Goal: Information Seeking & Learning: Learn about a topic

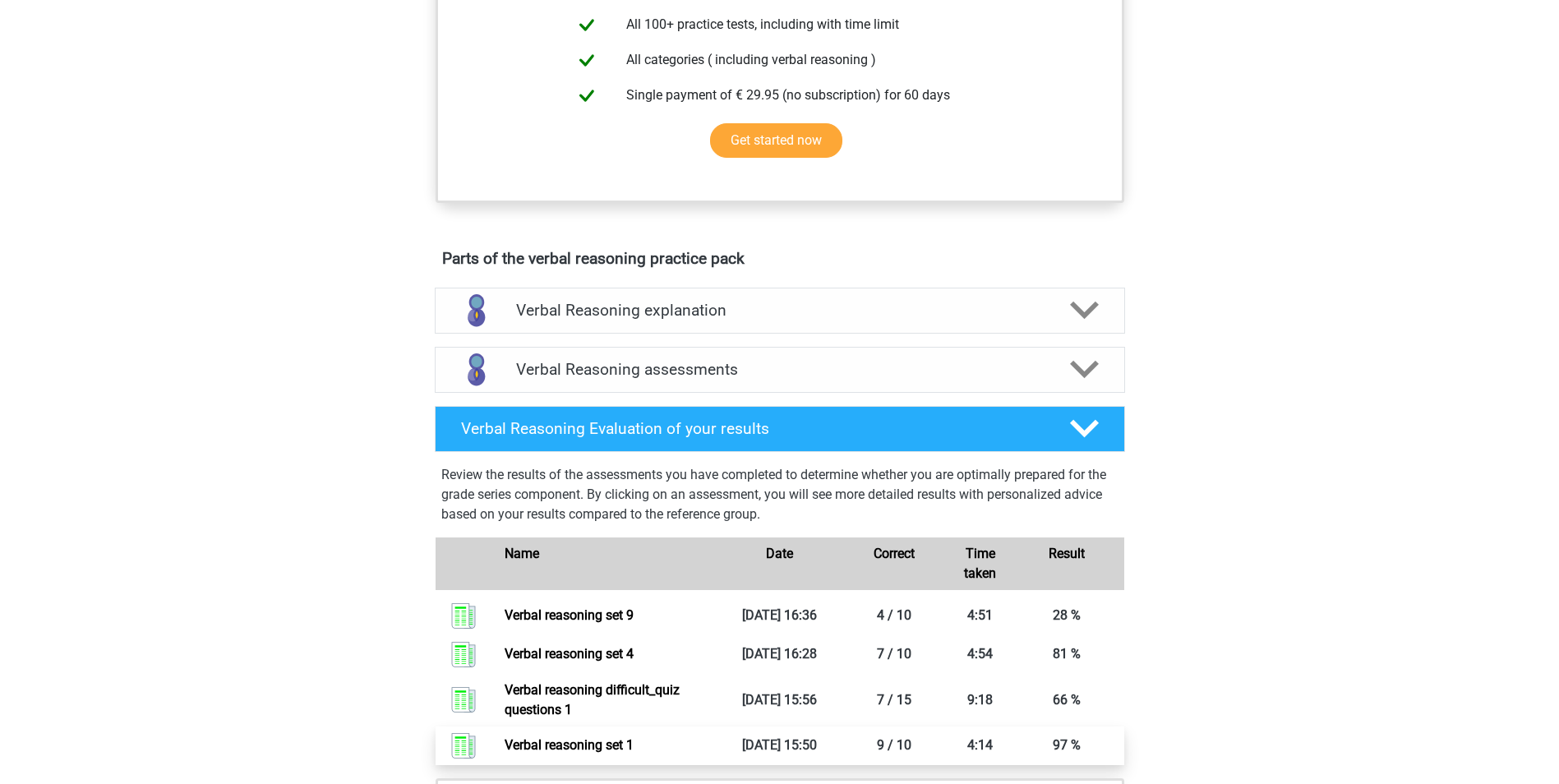
scroll to position [560, 0]
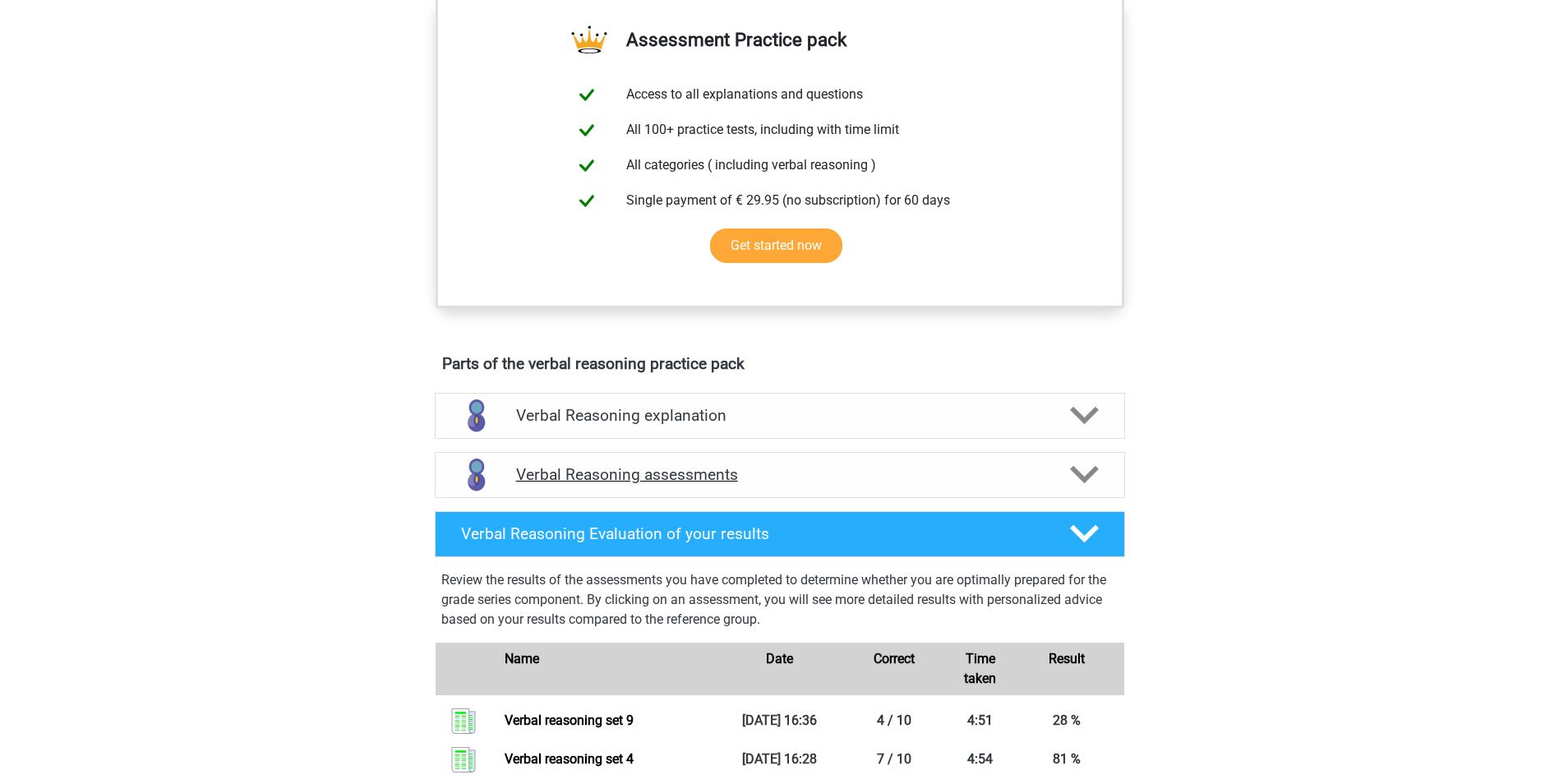
click at [609, 484] on h4 "Verbal Reasoning assessments" at bounding box center [780, 474] width 527 height 19
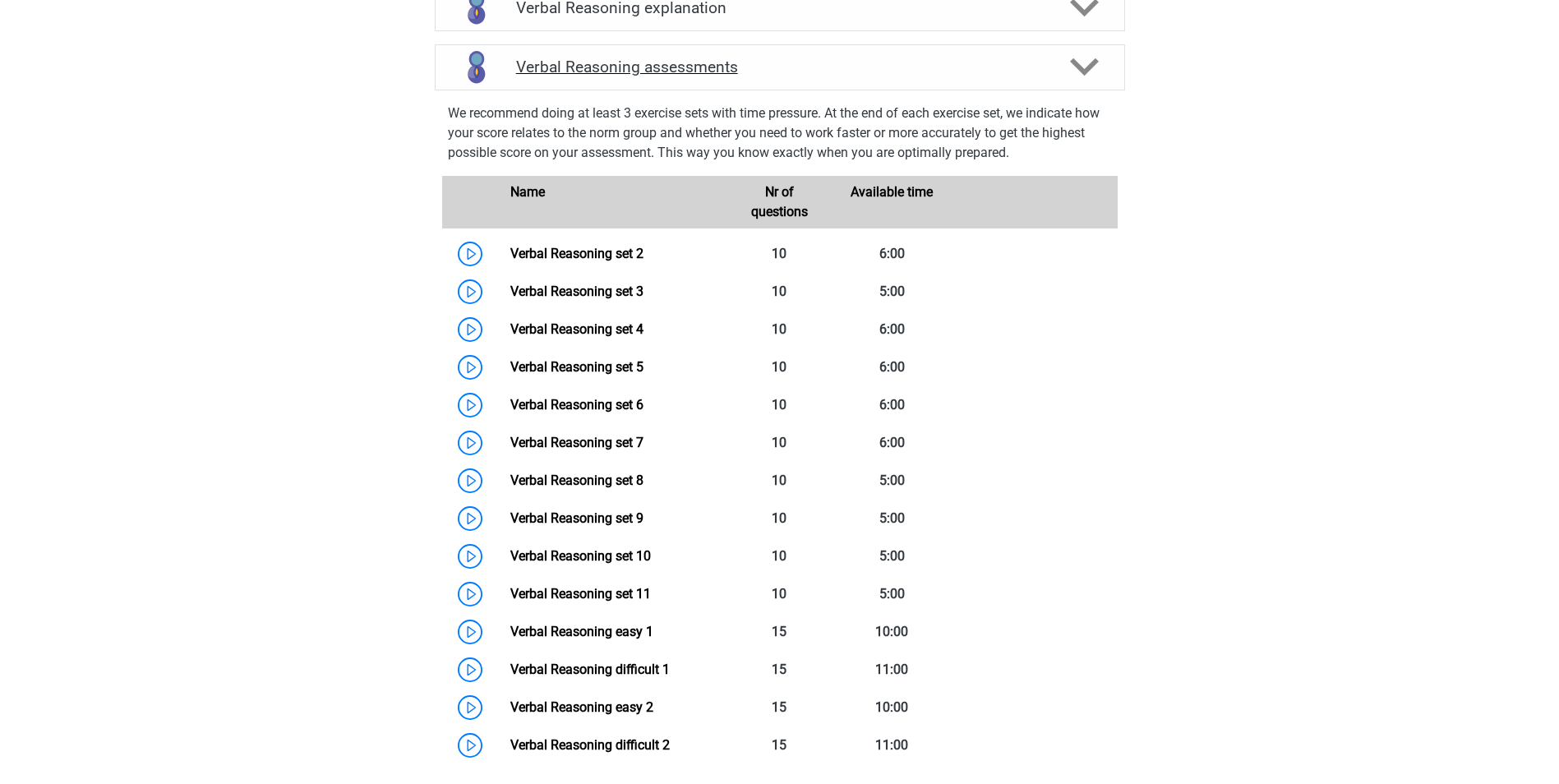
scroll to position [970, 0]
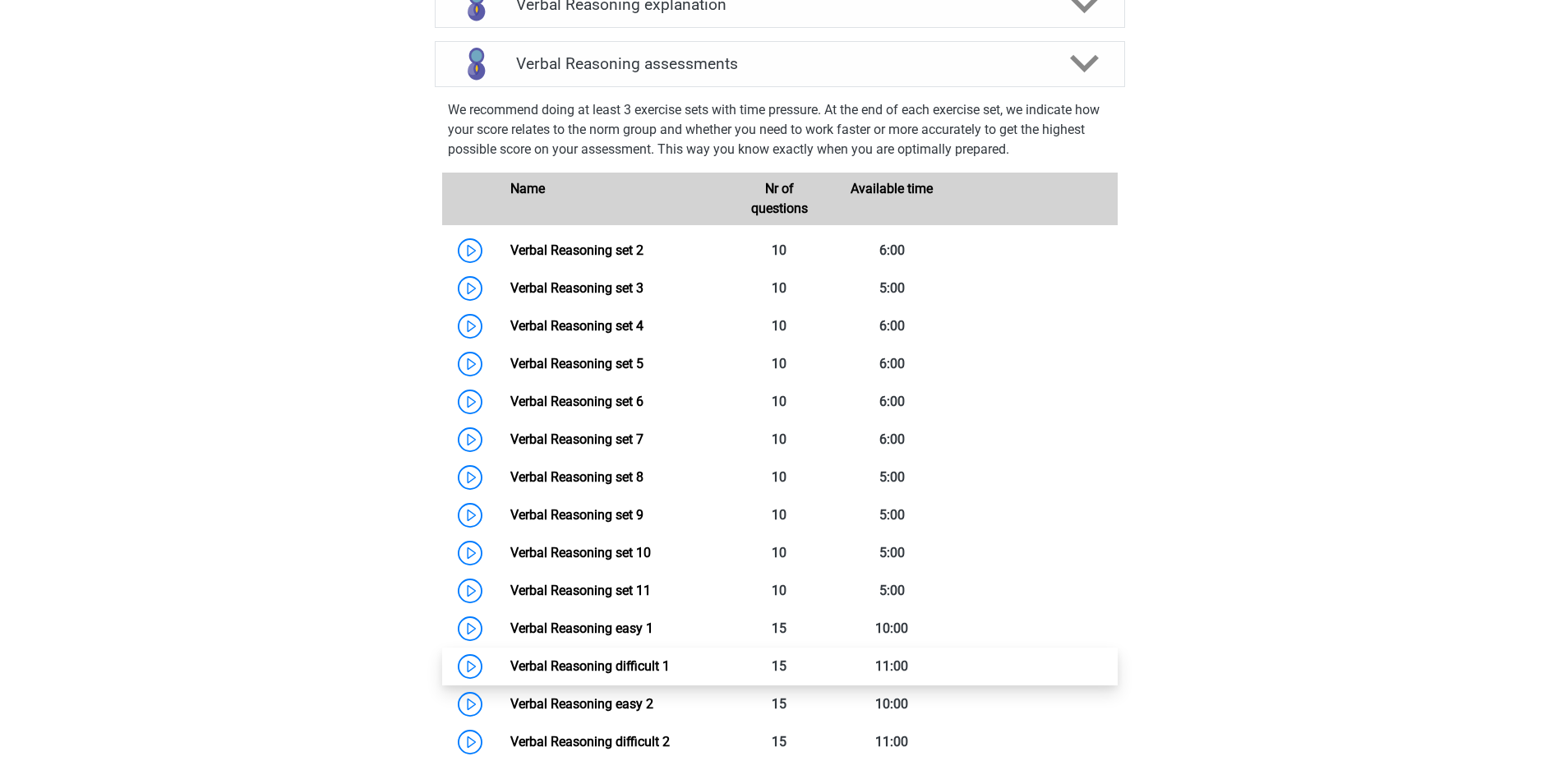
click at [576, 674] on link "Verbal Reasoning difficult 1" at bounding box center [590, 665] width 160 height 15
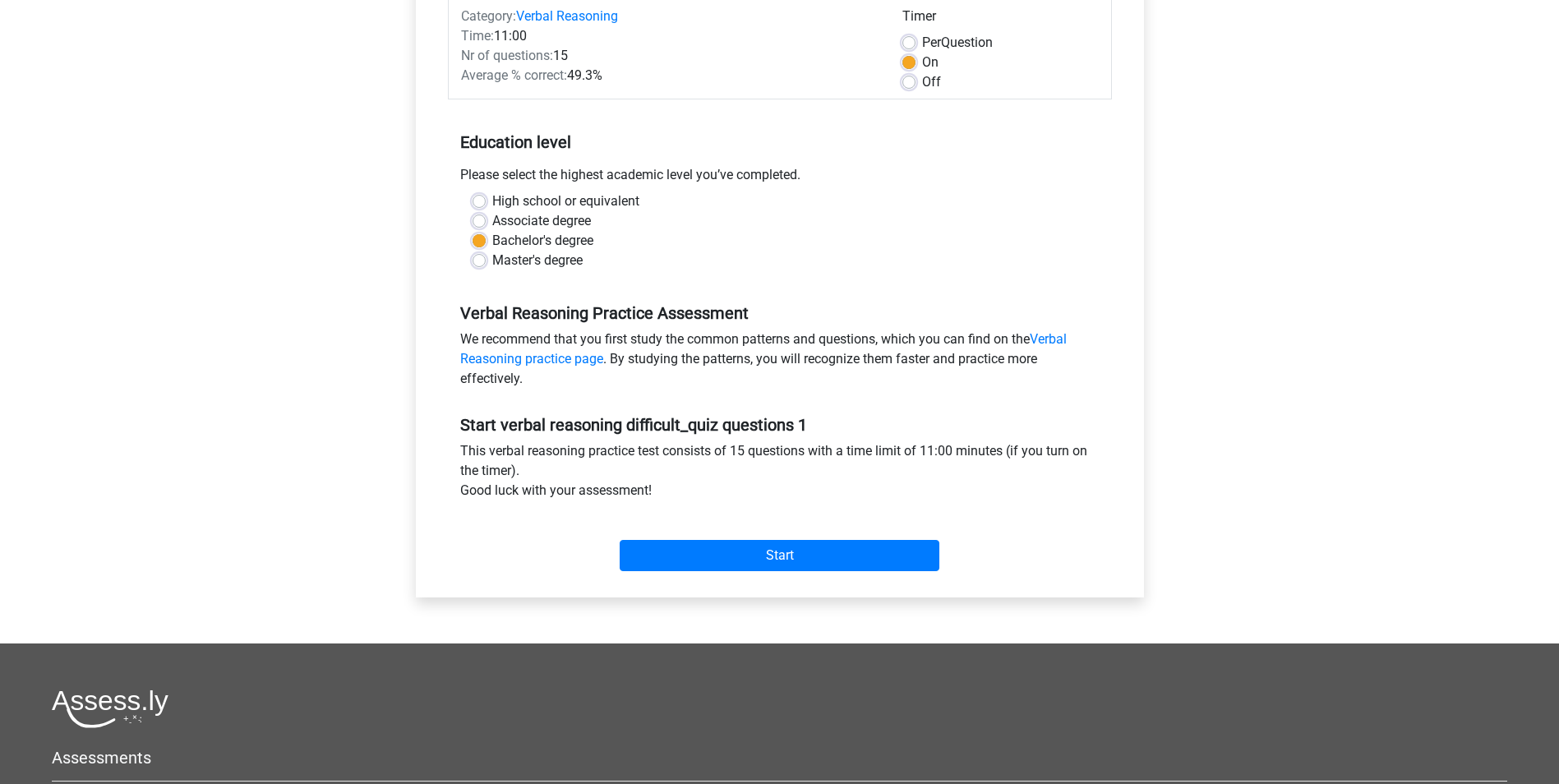
scroll to position [247, 0]
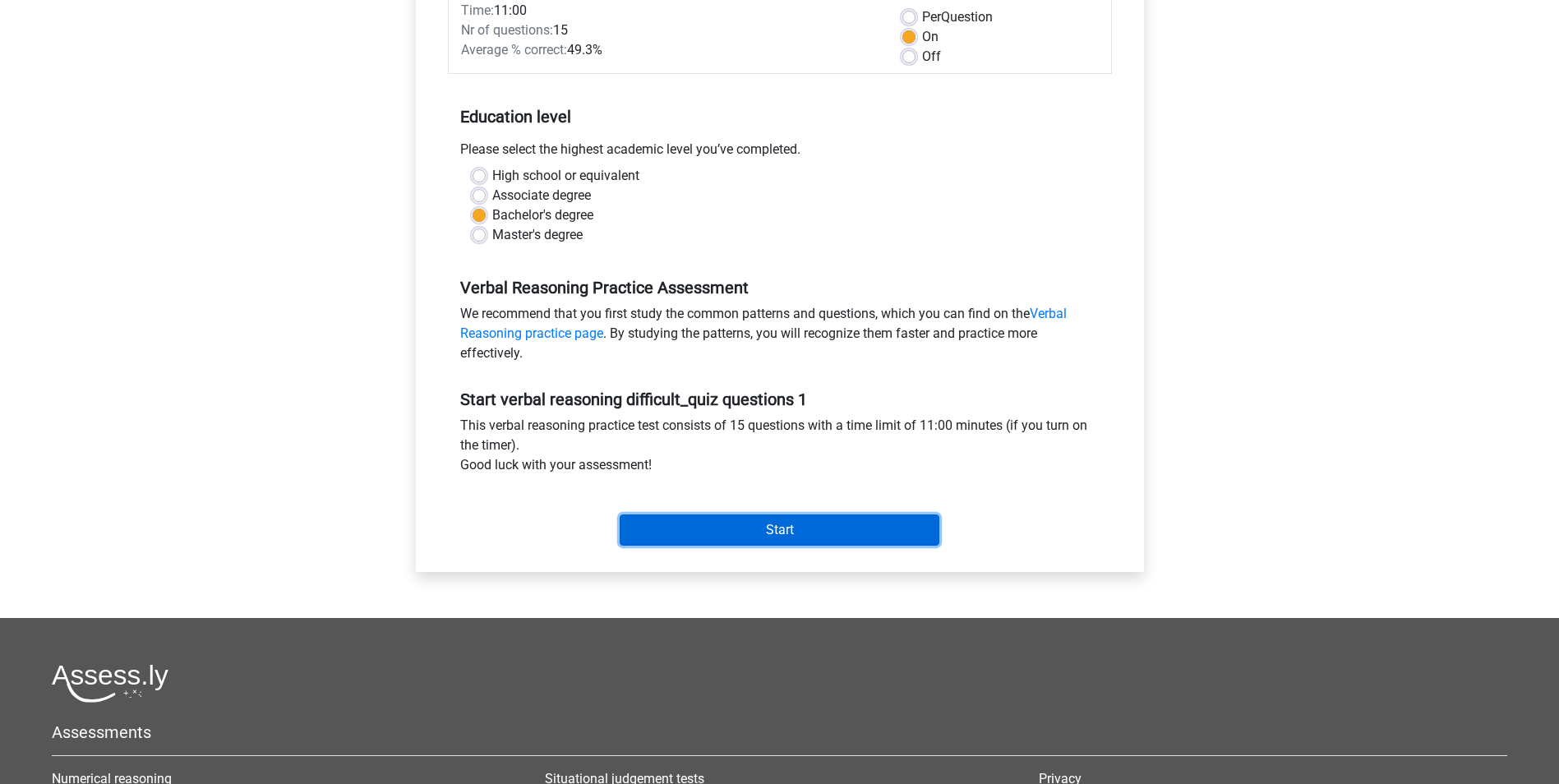
click at [701, 526] on input "Start" at bounding box center [779, 530] width 320 height 32
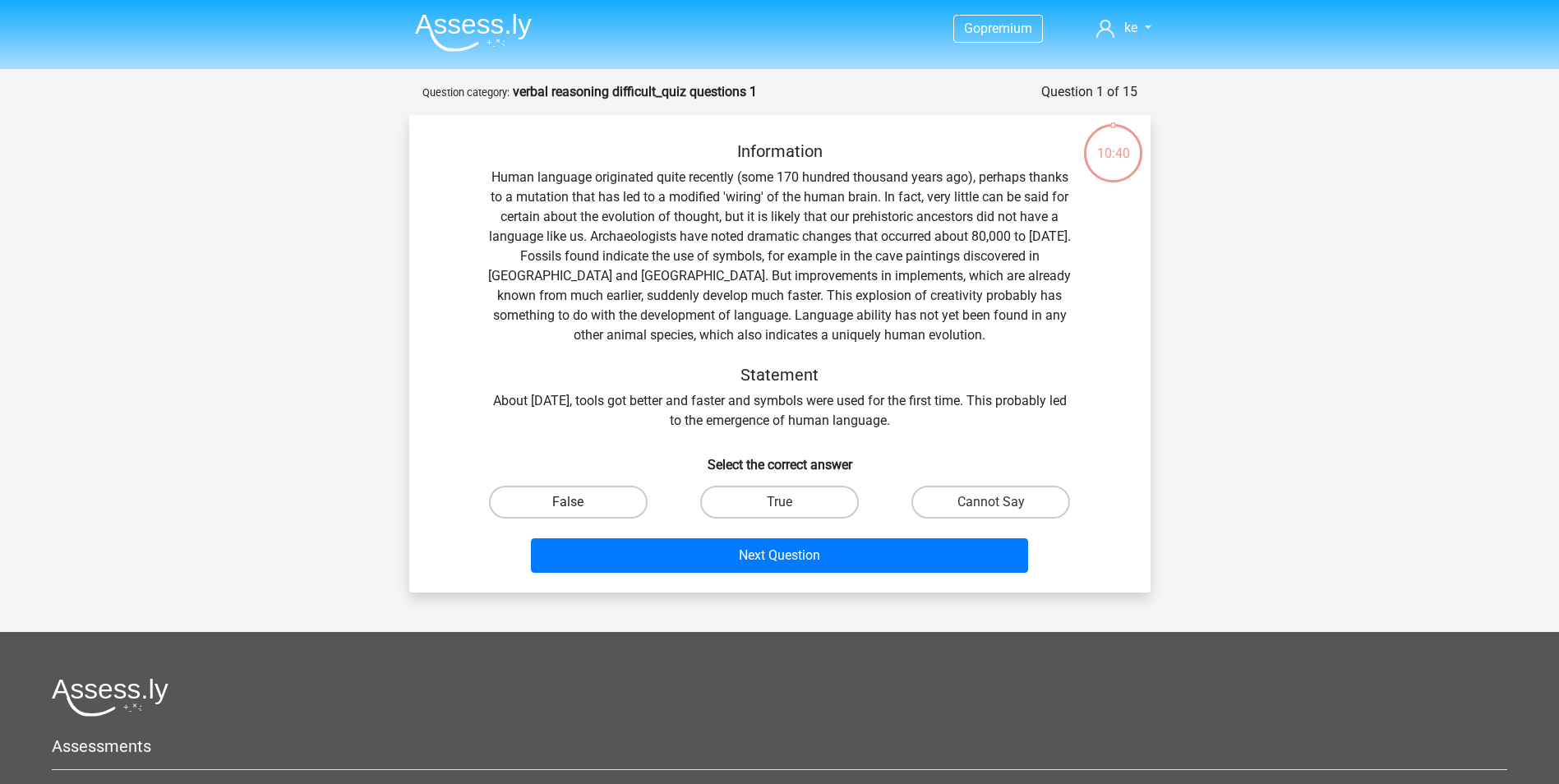
click at [600, 507] on label "False" at bounding box center [568, 502] width 159 height 33
click at [579, 507] on input "False" at bounding box center [573, 507] width 11 height 11
radio input "true"
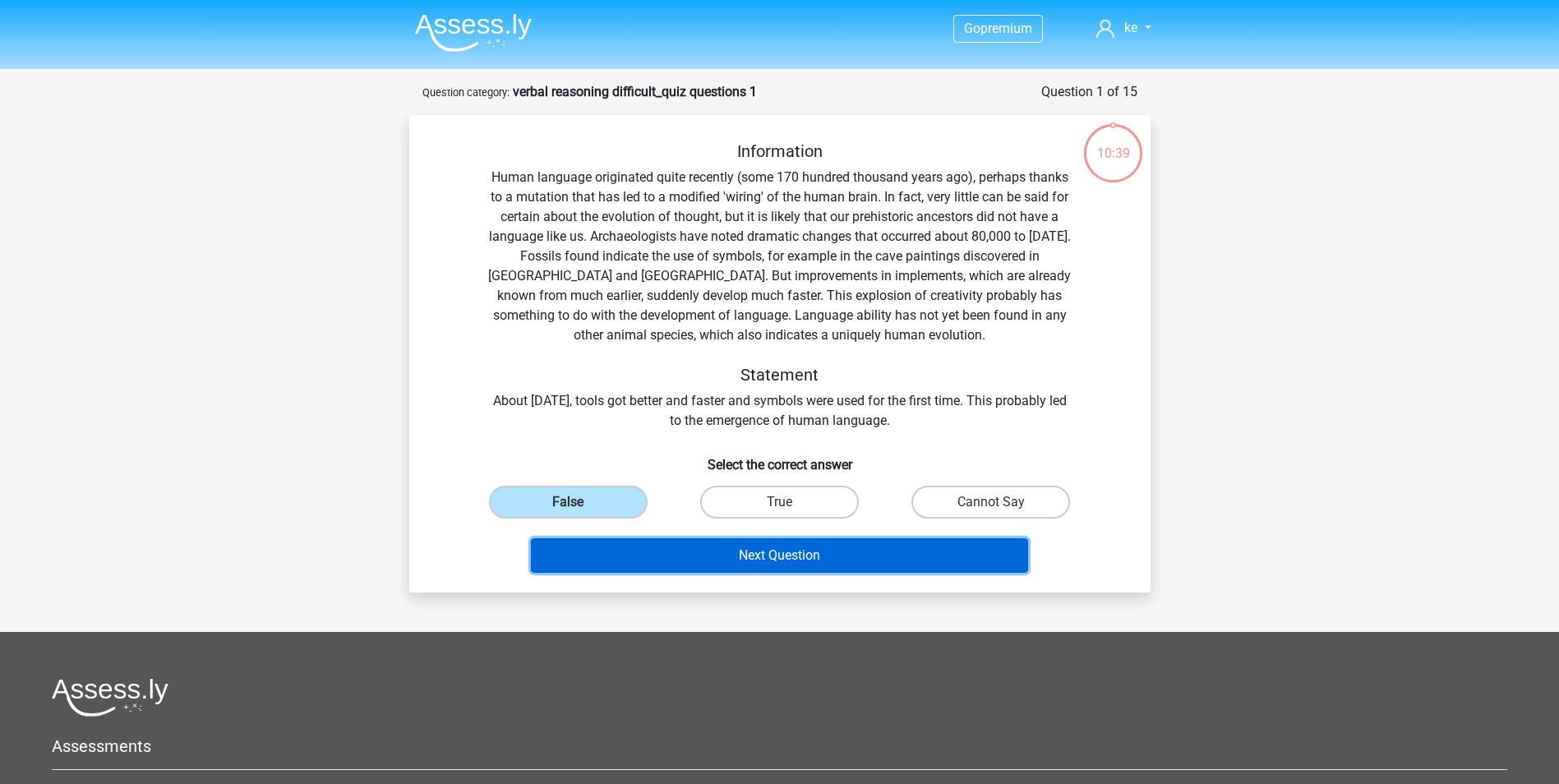
click at [688, 563] on button "Next Question" at bounding box center [779, 555] width 497 height 34
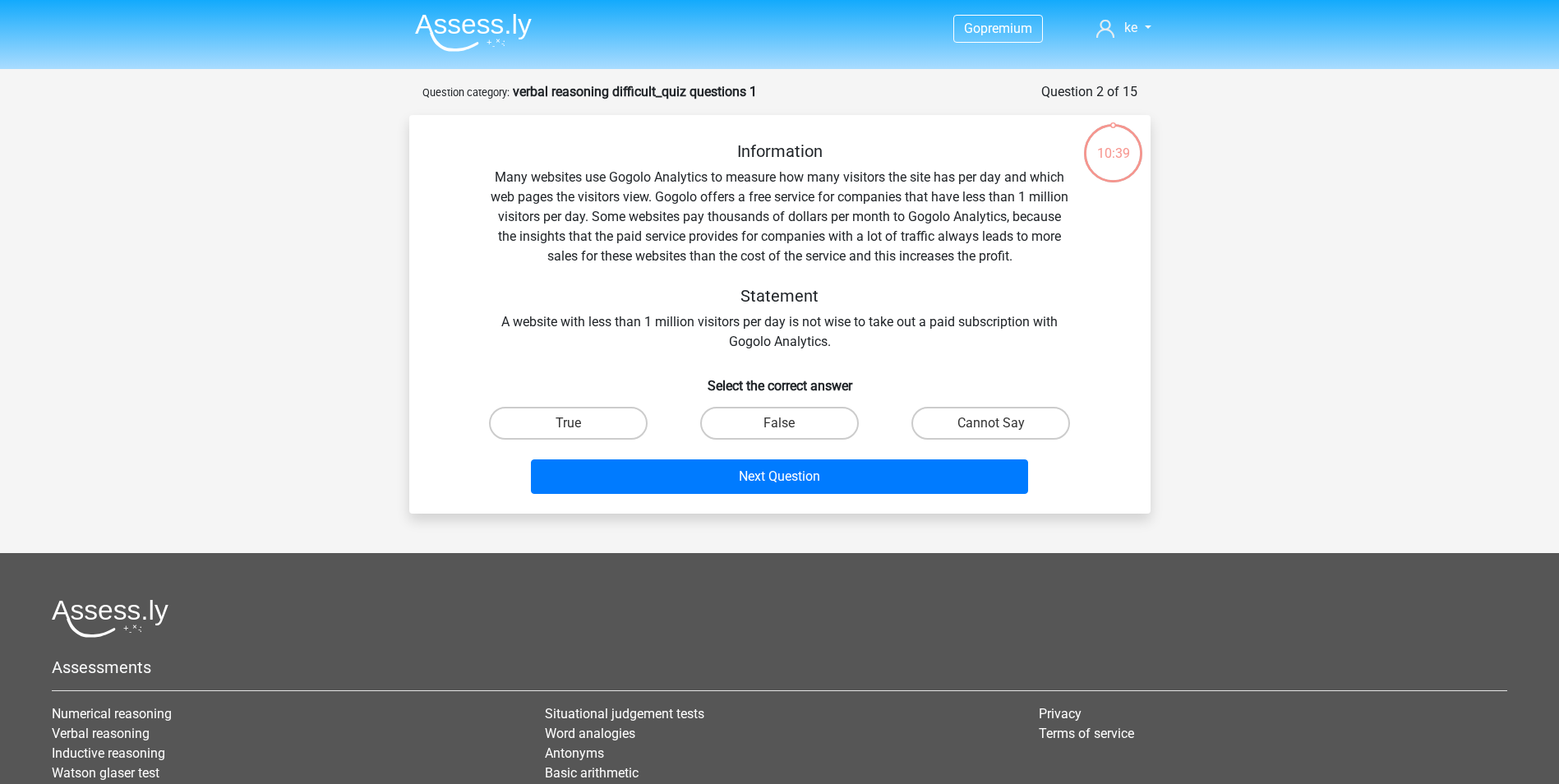
scroll to position [82, 0]
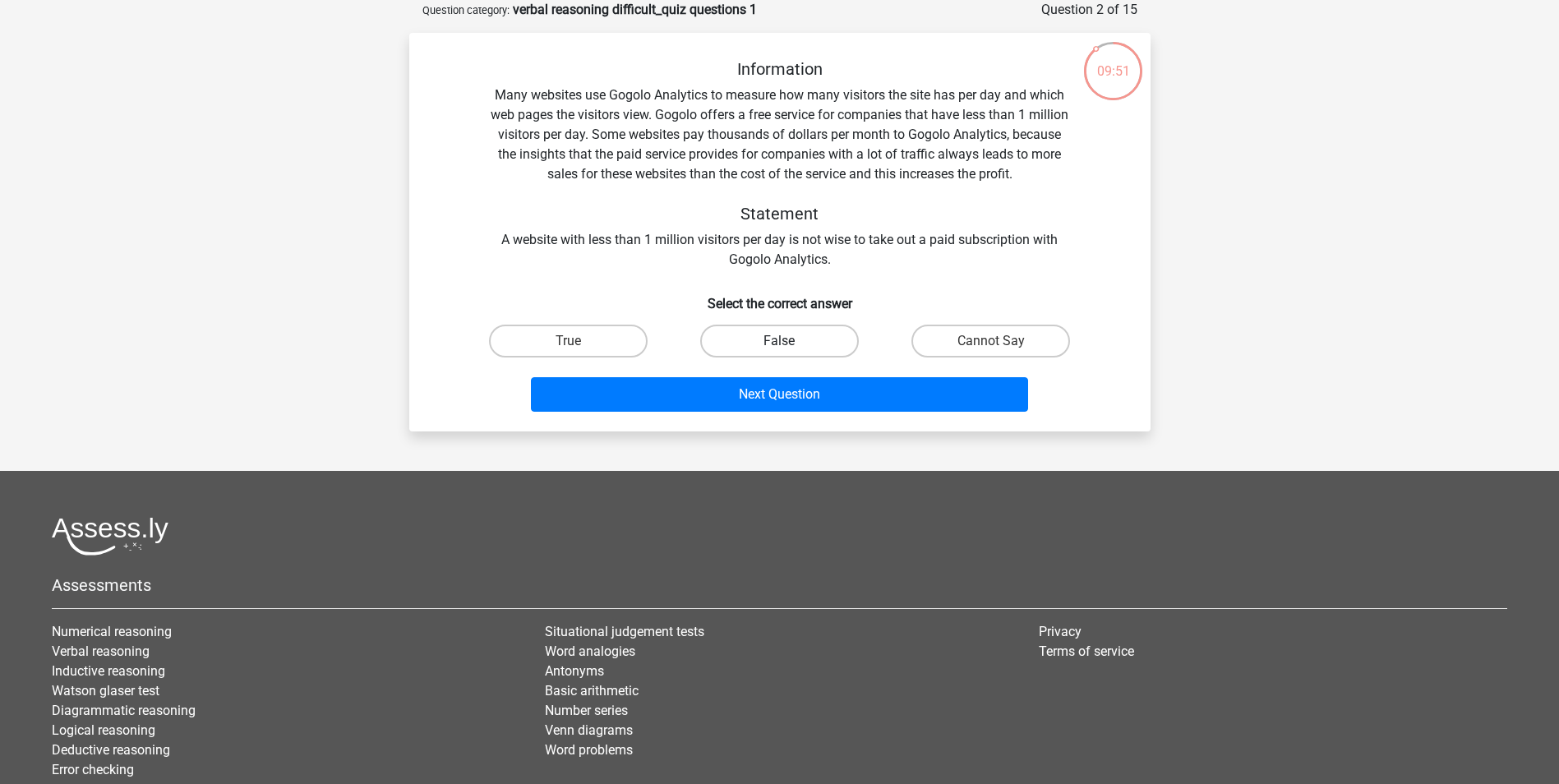
click at [743, 334] on label "False" at bounding box center [779, 340] width 159 height 33
click at [779, 341] on input "False" at bounding box center [784, 346] width 11 height 11
radio input "true"
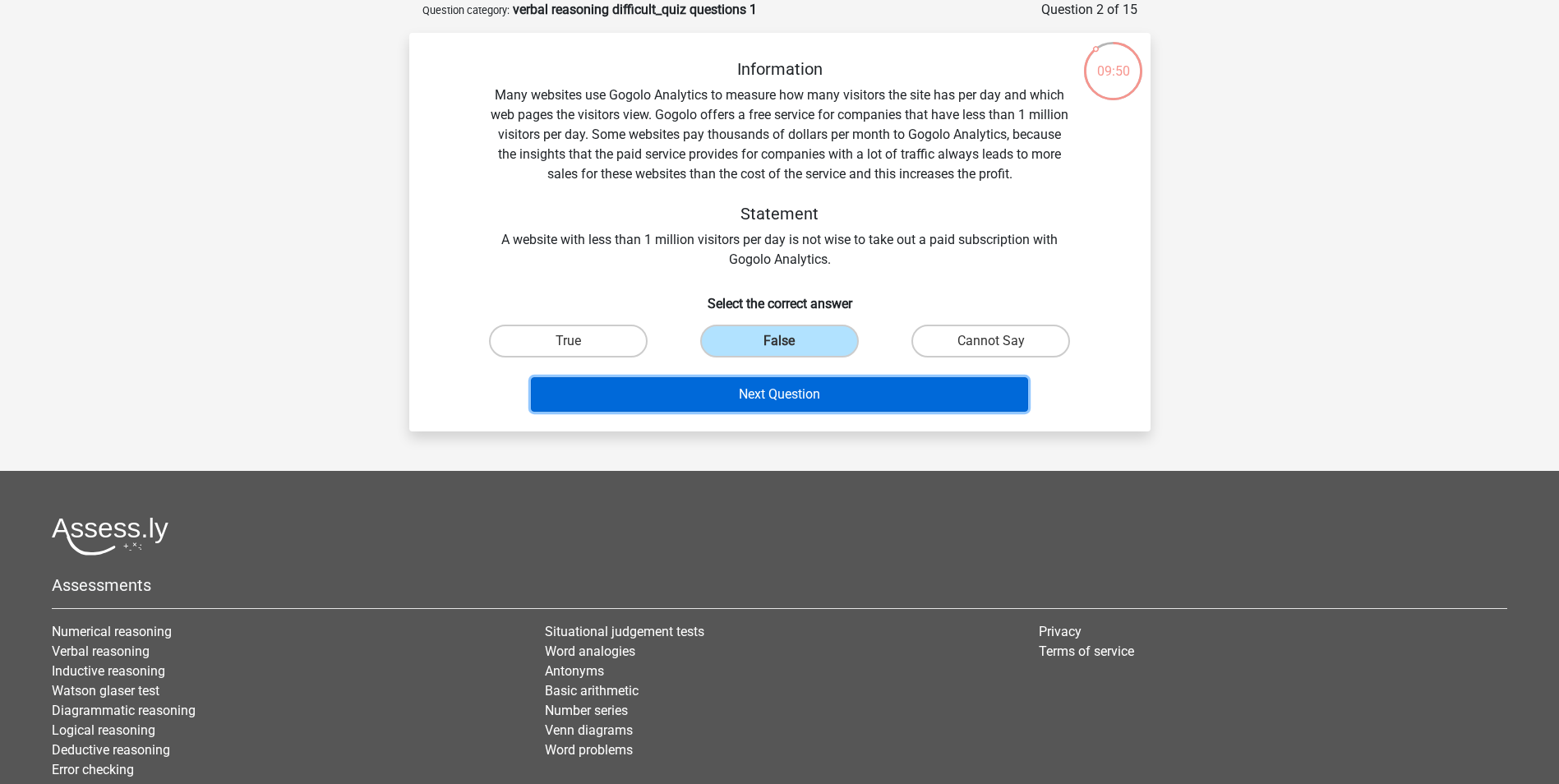
click at [749, 398] on button "Next Question" at bounding box center [779, 394] width 497 height 34
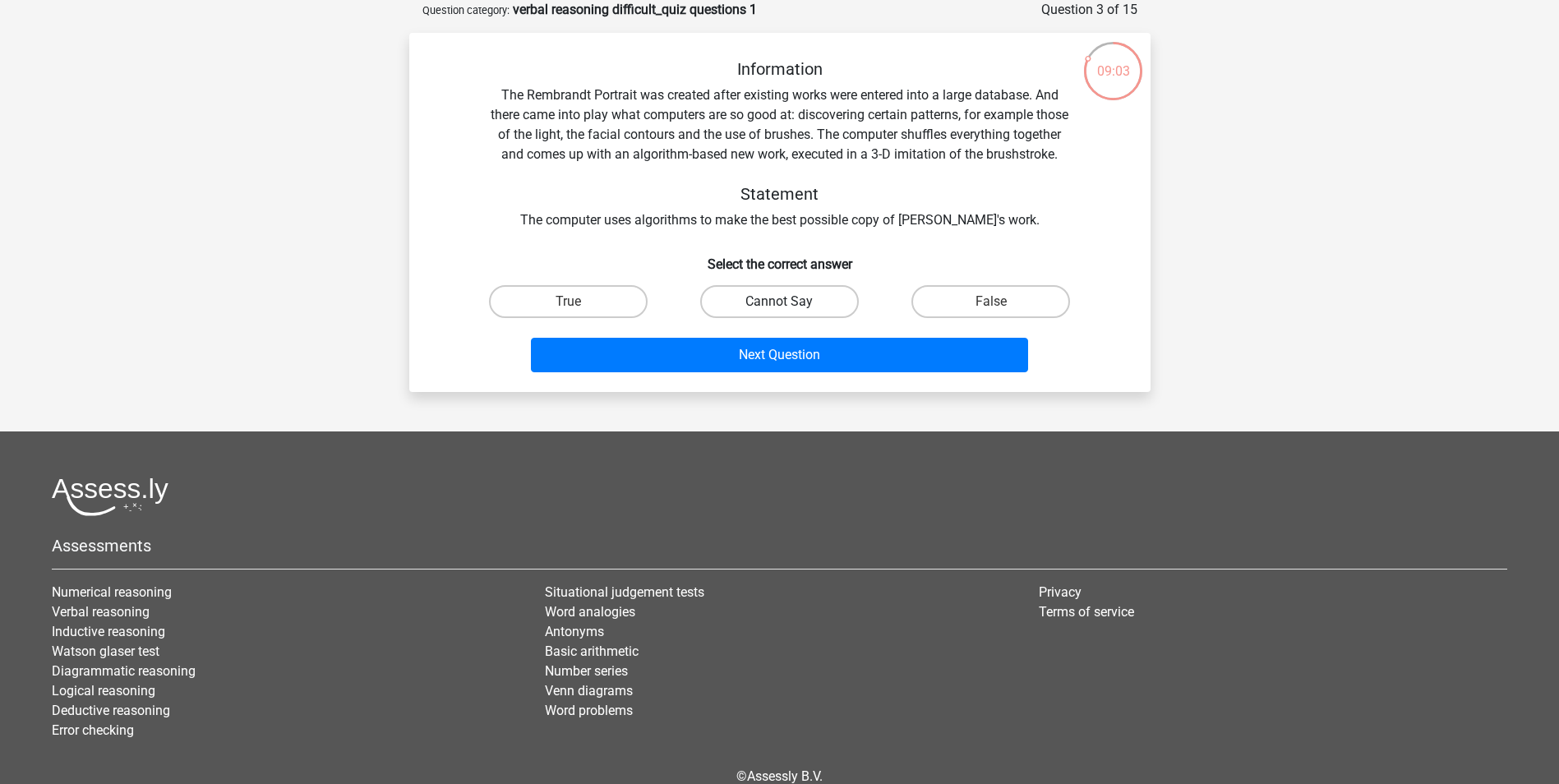
click at [728, 318] on label "Cannot Say" at bounding box center [779, 301] width 159 height 33
click at [779, 312] on input "Cannot Say" at bounding box center [784, 306] width 11 height 11
radio input "true"
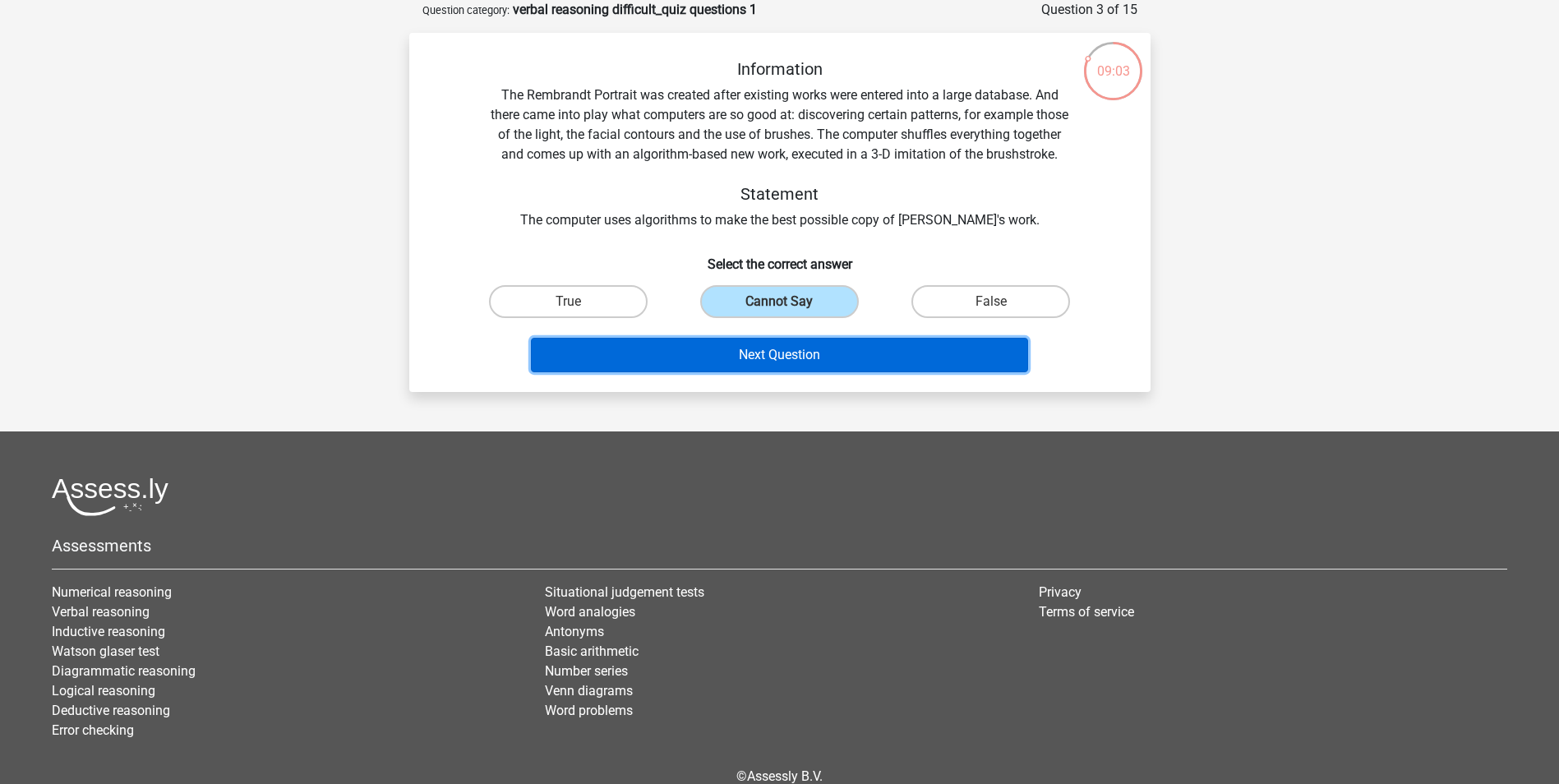
click at [742, 372] on button "Next Question" at bounding box center [779, 355] width 497 height 34
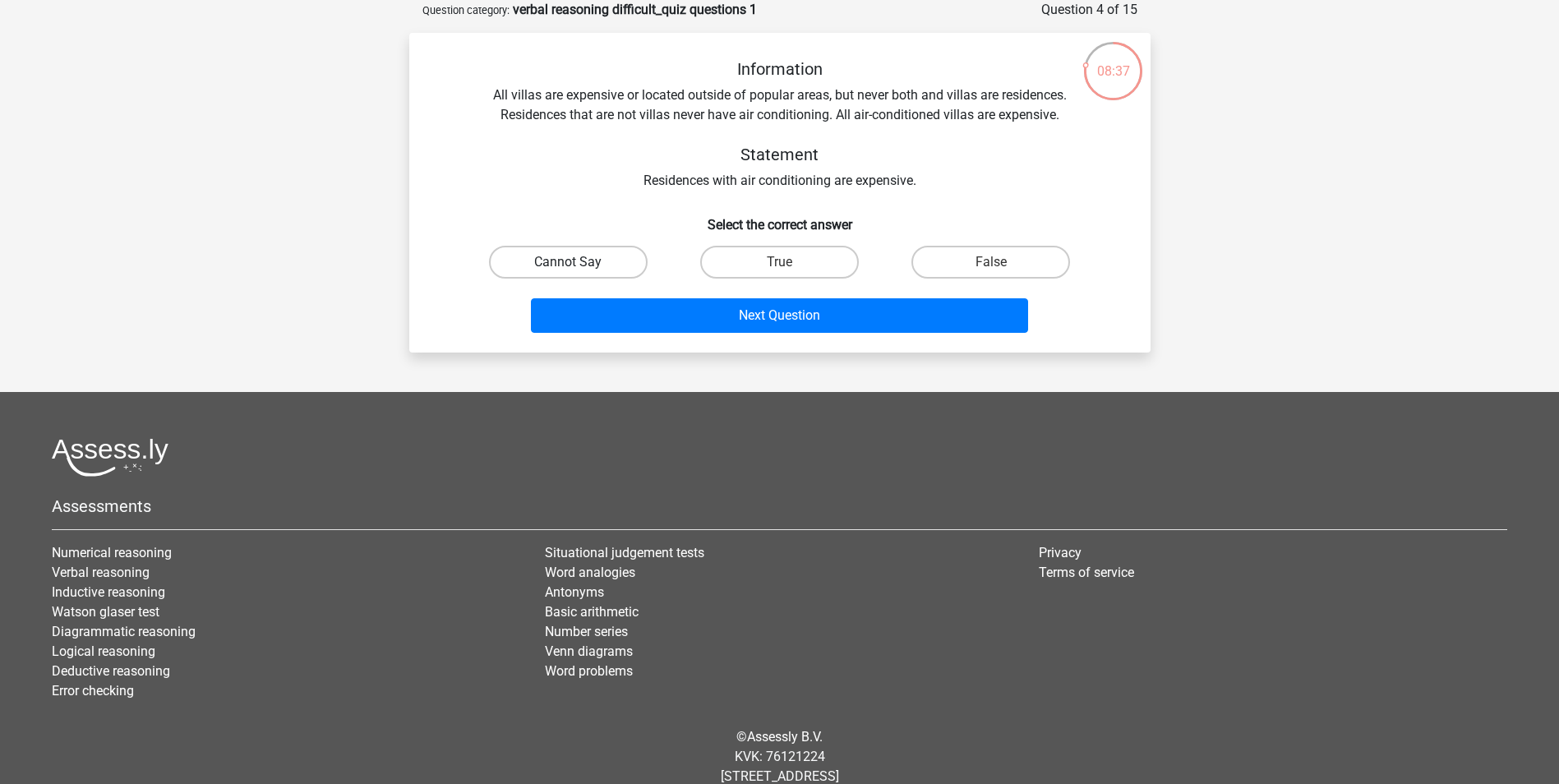
click at [524, 260] on label "Cannot Say" at bounding box center [568, 262] width 159 height 33
click at [567, 262] on input "Cannot Say" at bounding box center [573, 267] width 11 height 11
radio input "true"
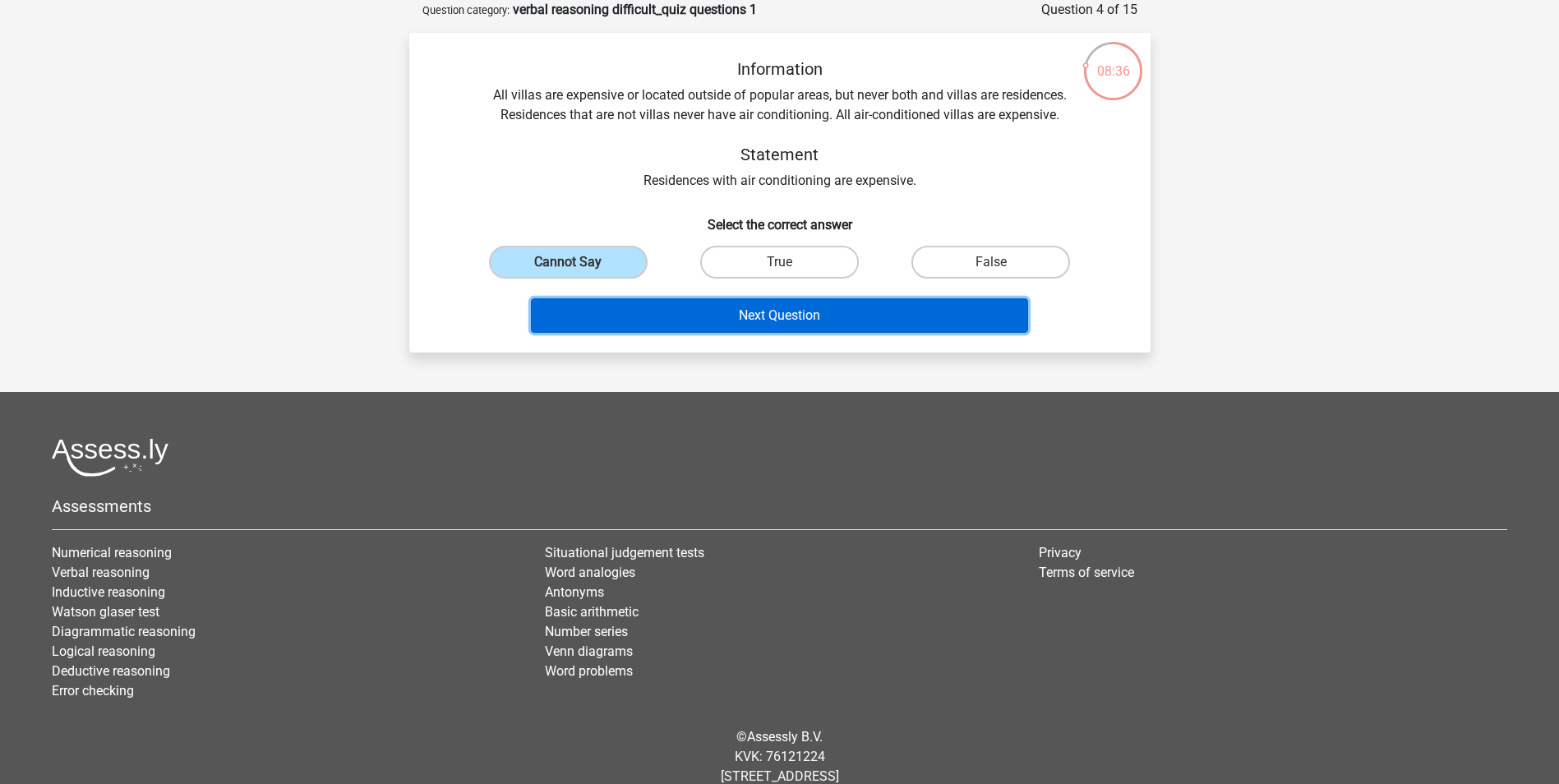
click at [635, 322] on button "Next Question" at bounding box center [779, 316] width 497 height 34
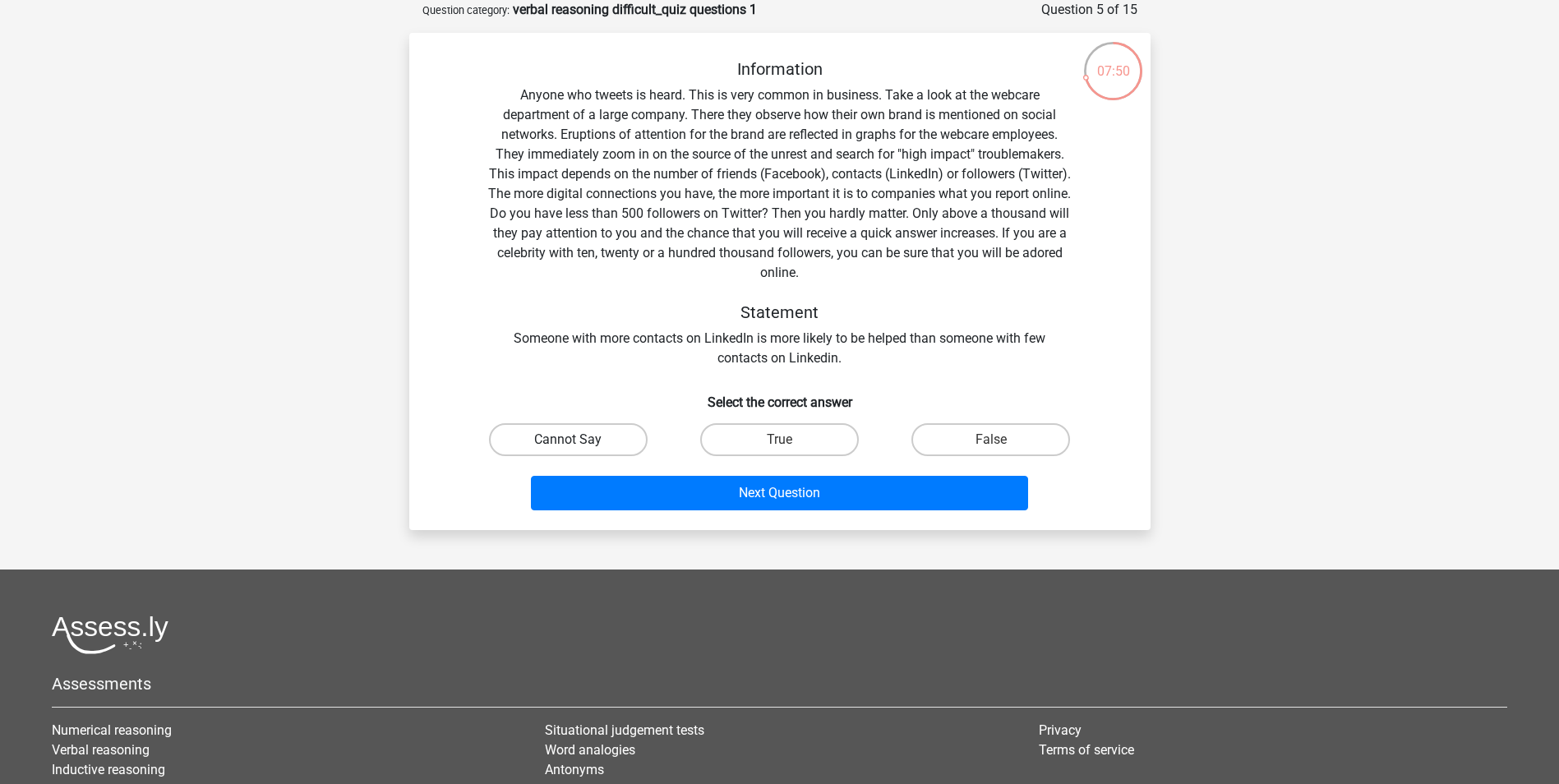
click at [599, 435] on label "Cannot Say" at bounding box center [568, 439] width 159 height 33
click at [579, 439] on input "Cannot Say" at bounding box center [573, 444] width 11 height 11
radio input "true"
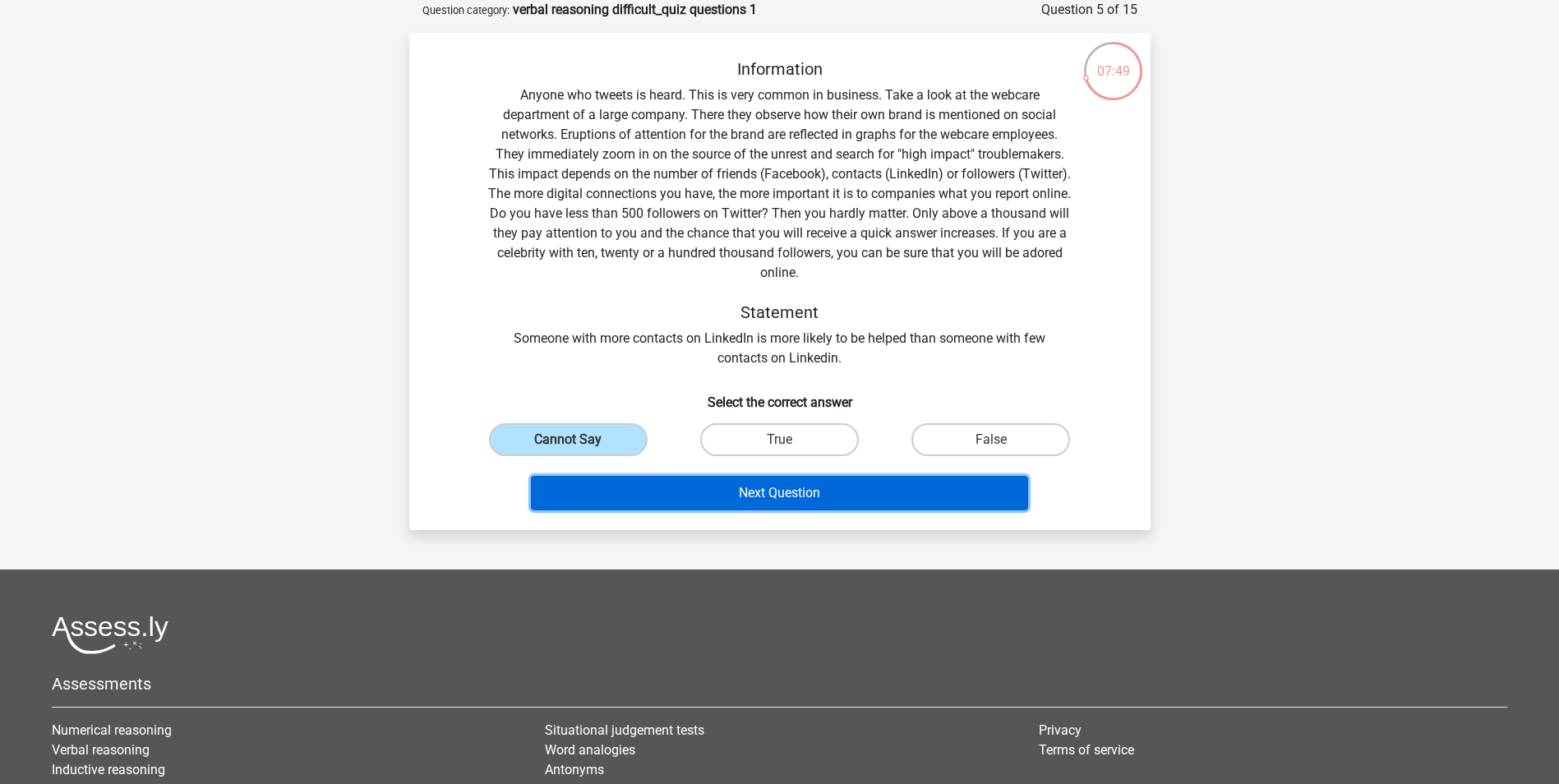
click at [679, 500] on button "Next Question" at bounding box center [779, 493] width 497 height 34
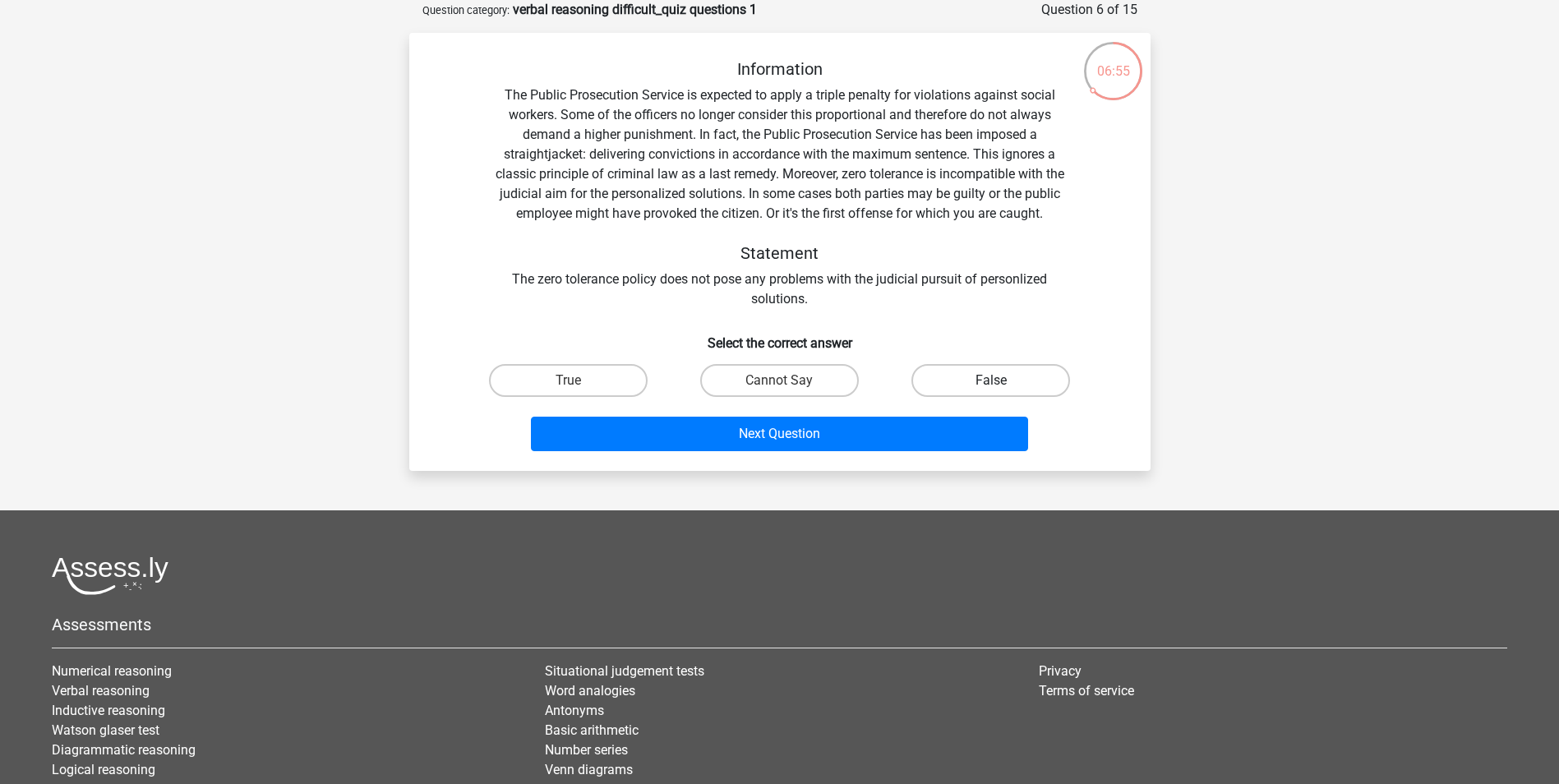
click at [1026, 389] on label "False" at bounding box center [991, 380] width 159 height 33
click at [1002, 389] on input "False" at bounding box center [996, 386] width 11 height 11
radio input "true"
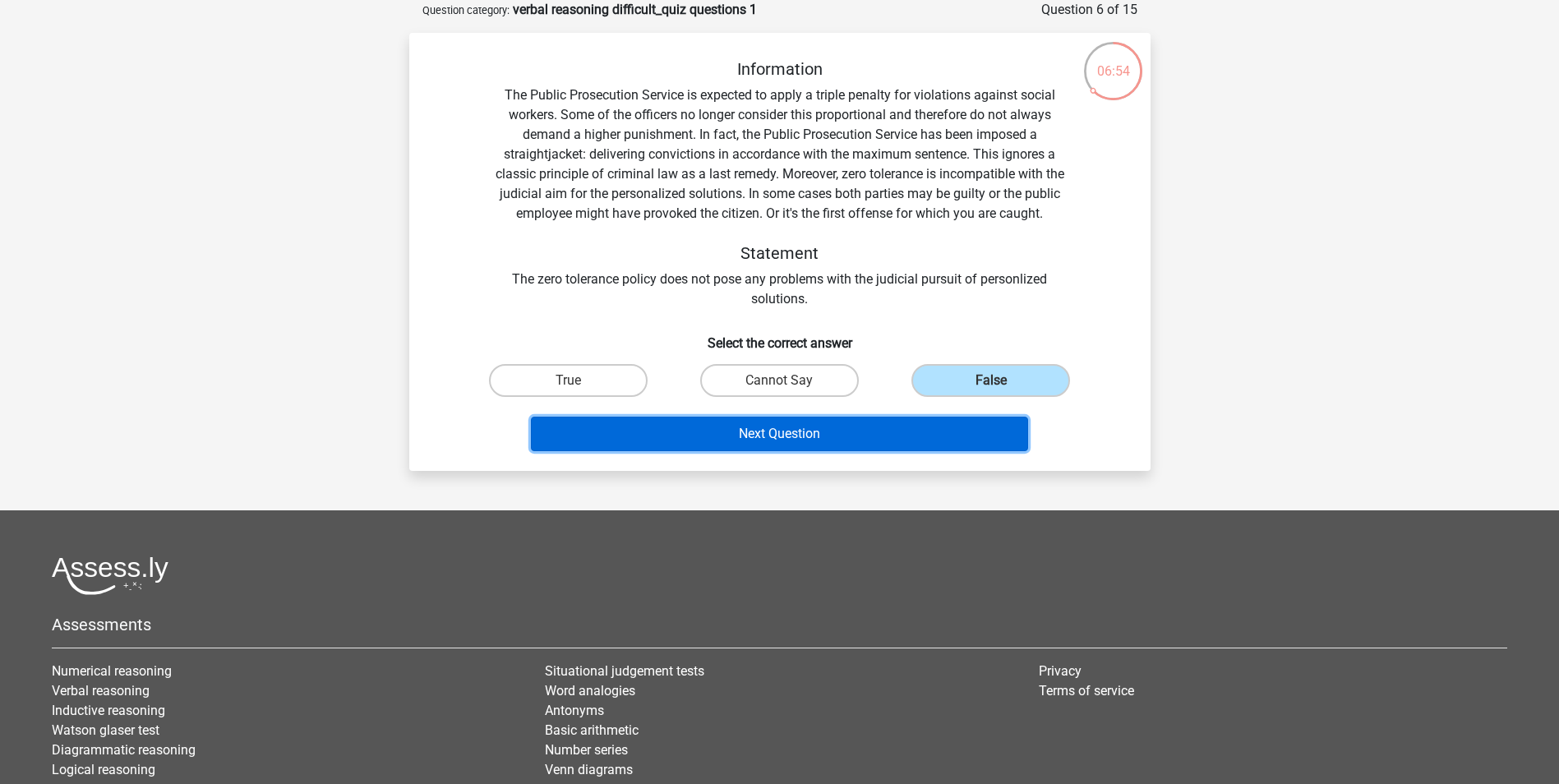
click at [870, 445] on button "Next Question" at bounding box center [779, 433] width 497 height 34
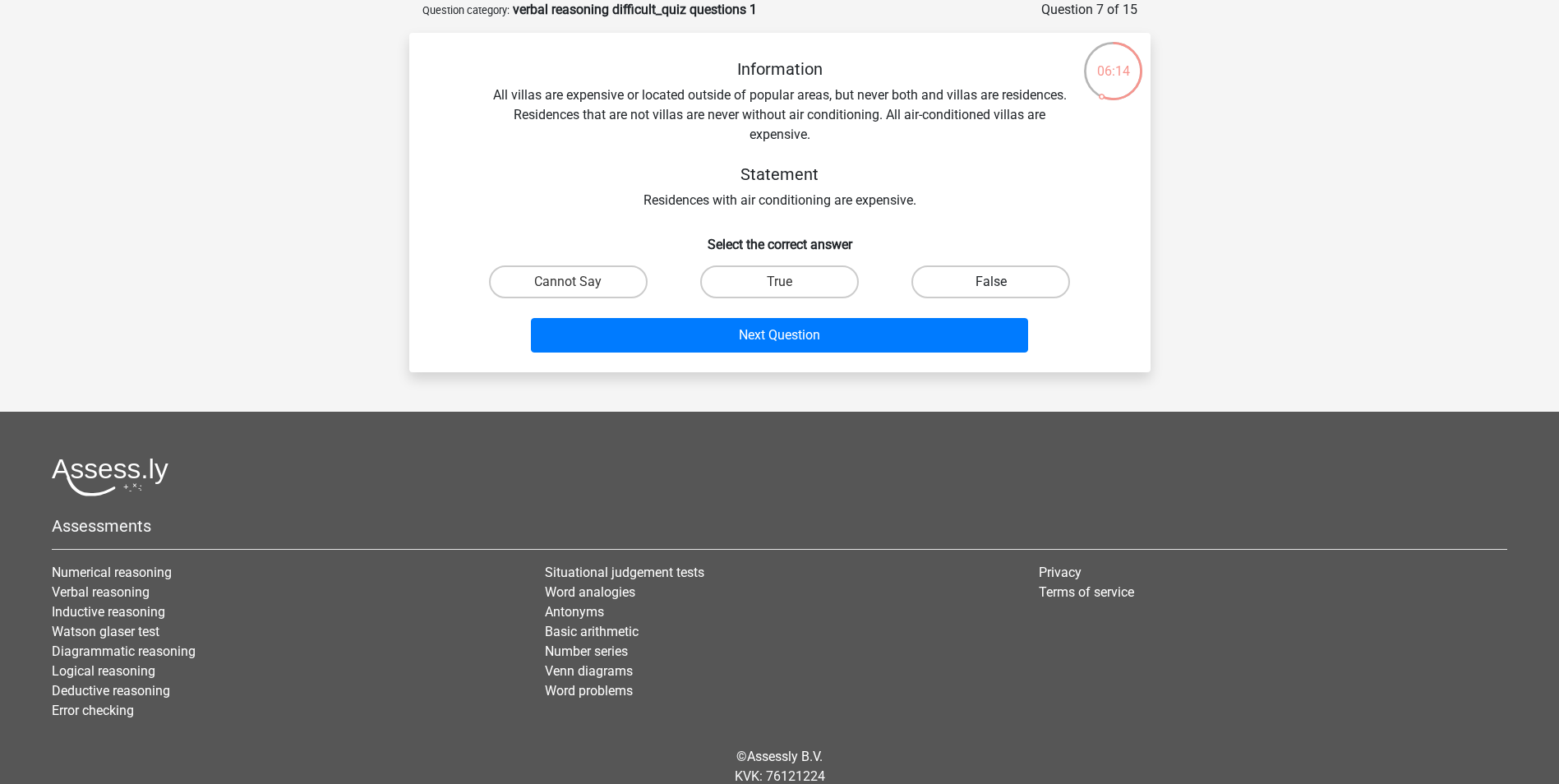
click at [948, 286] on label "False" at bounding box center [991, 282] width 159 height 33
click at [991, 286] on input "False" at bounding box center [996, 287] width 11 height 11
radio input "true"
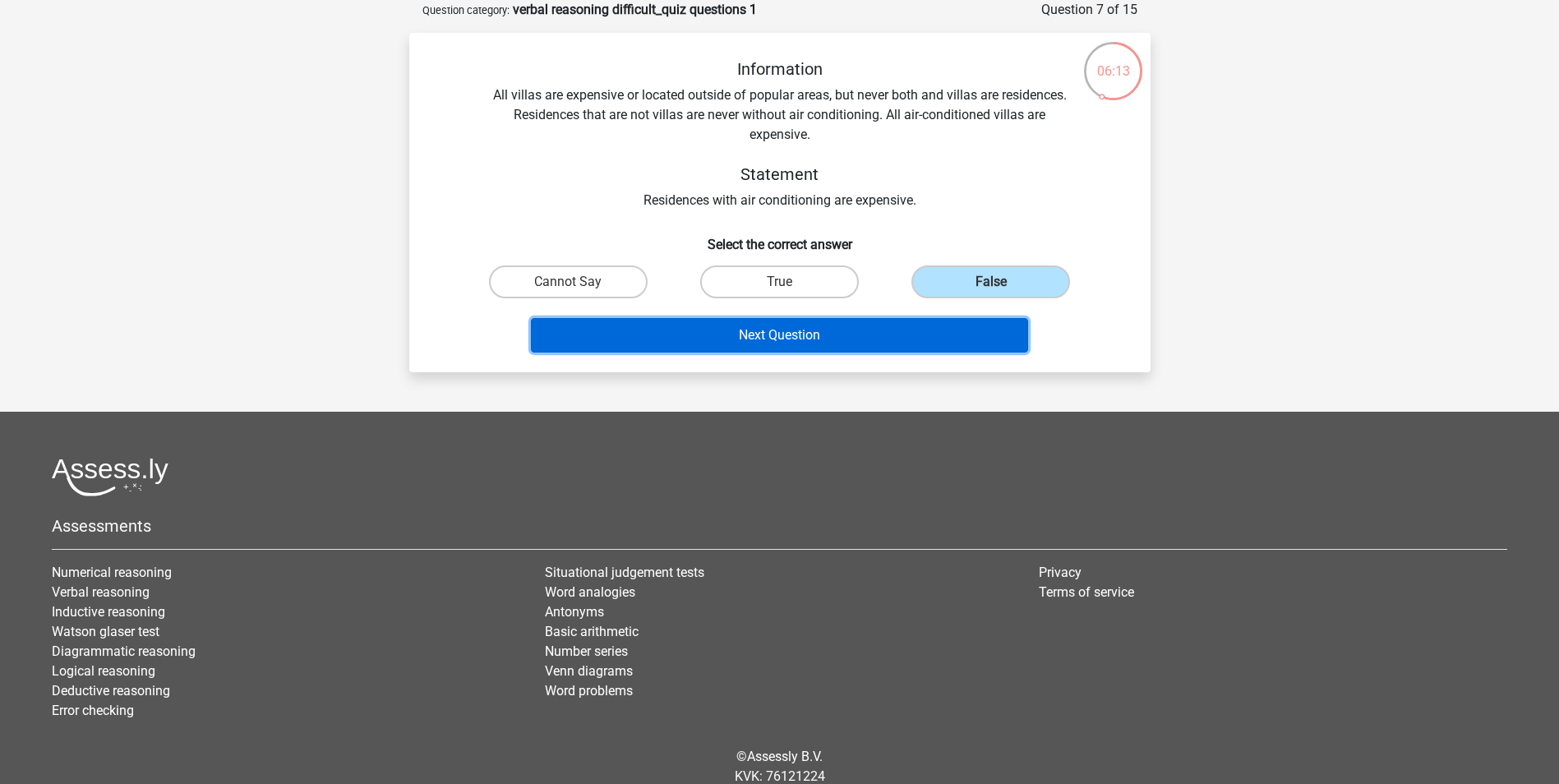
click at [825, 328] on button "Next Question" at bounding box center [779, 335] width 497 height 34
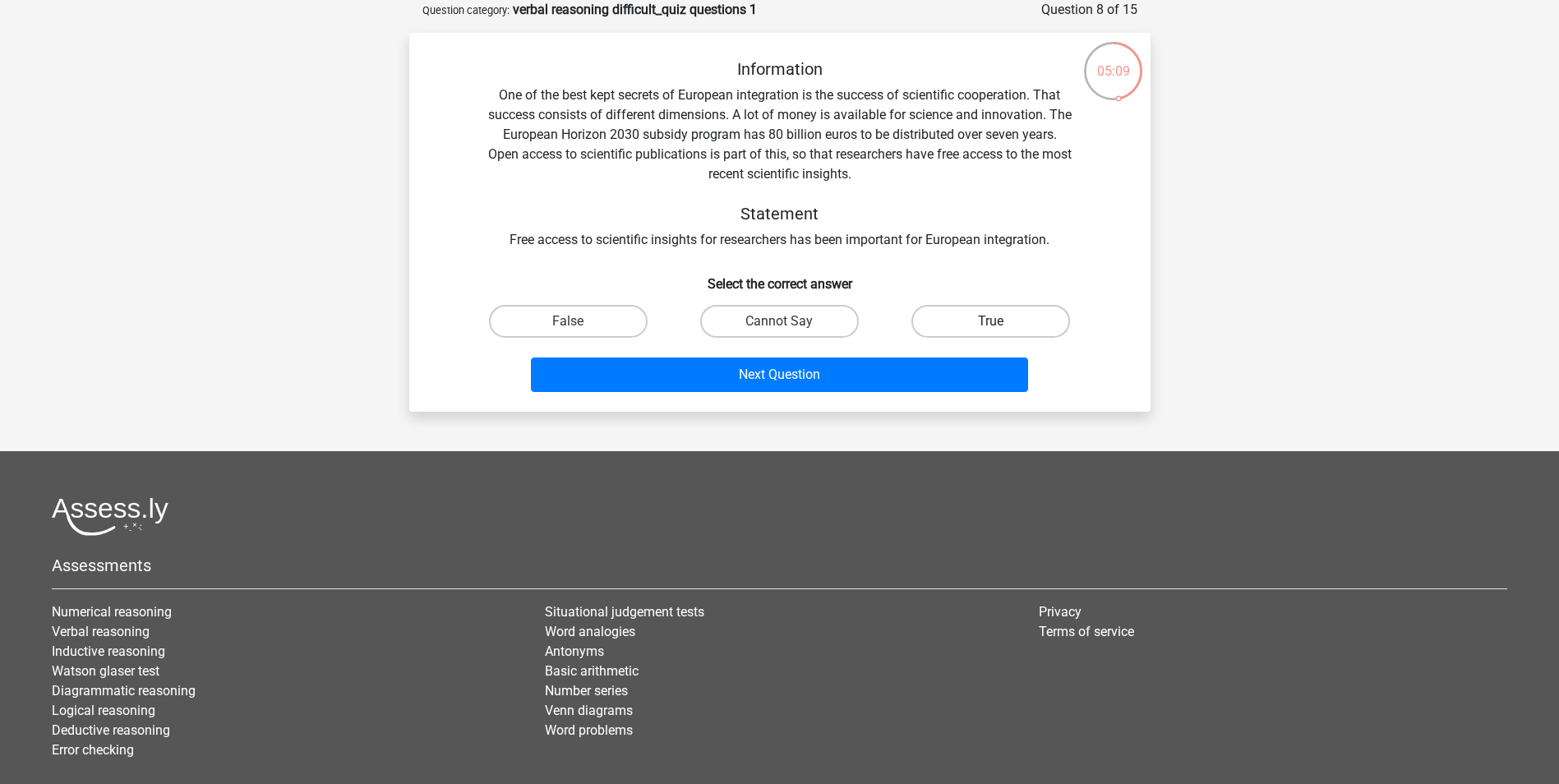
click at [955, 328] on label "True" at bounding box center [991, 321] width 159 height 33
click at [991, 328] on input "True" at bounding box center [996, 326] width 11 height 11
radio input "true"
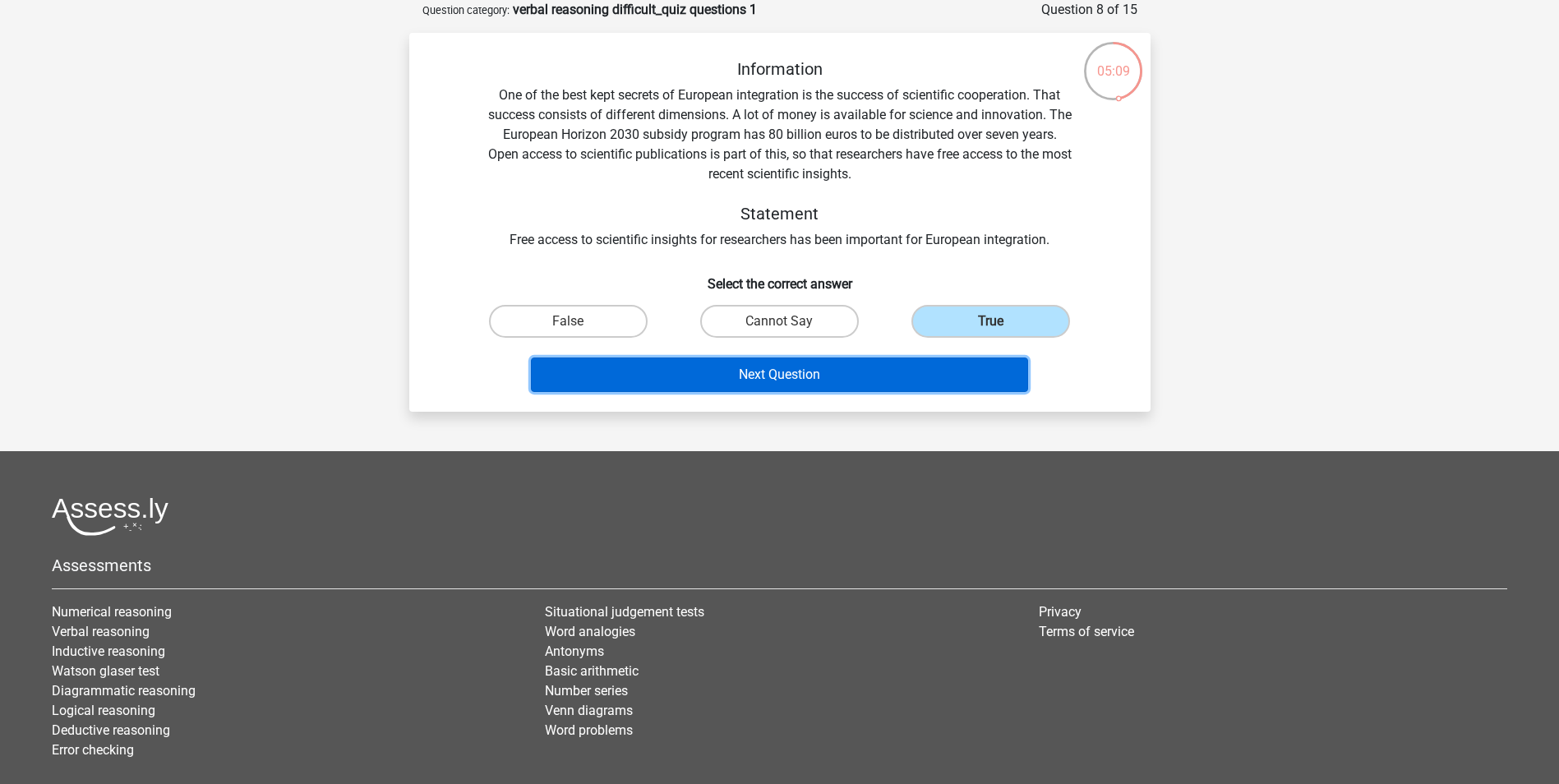
click at [846, 389] on button "Next Question" at bounding box center [779, 375] width 497 height 34
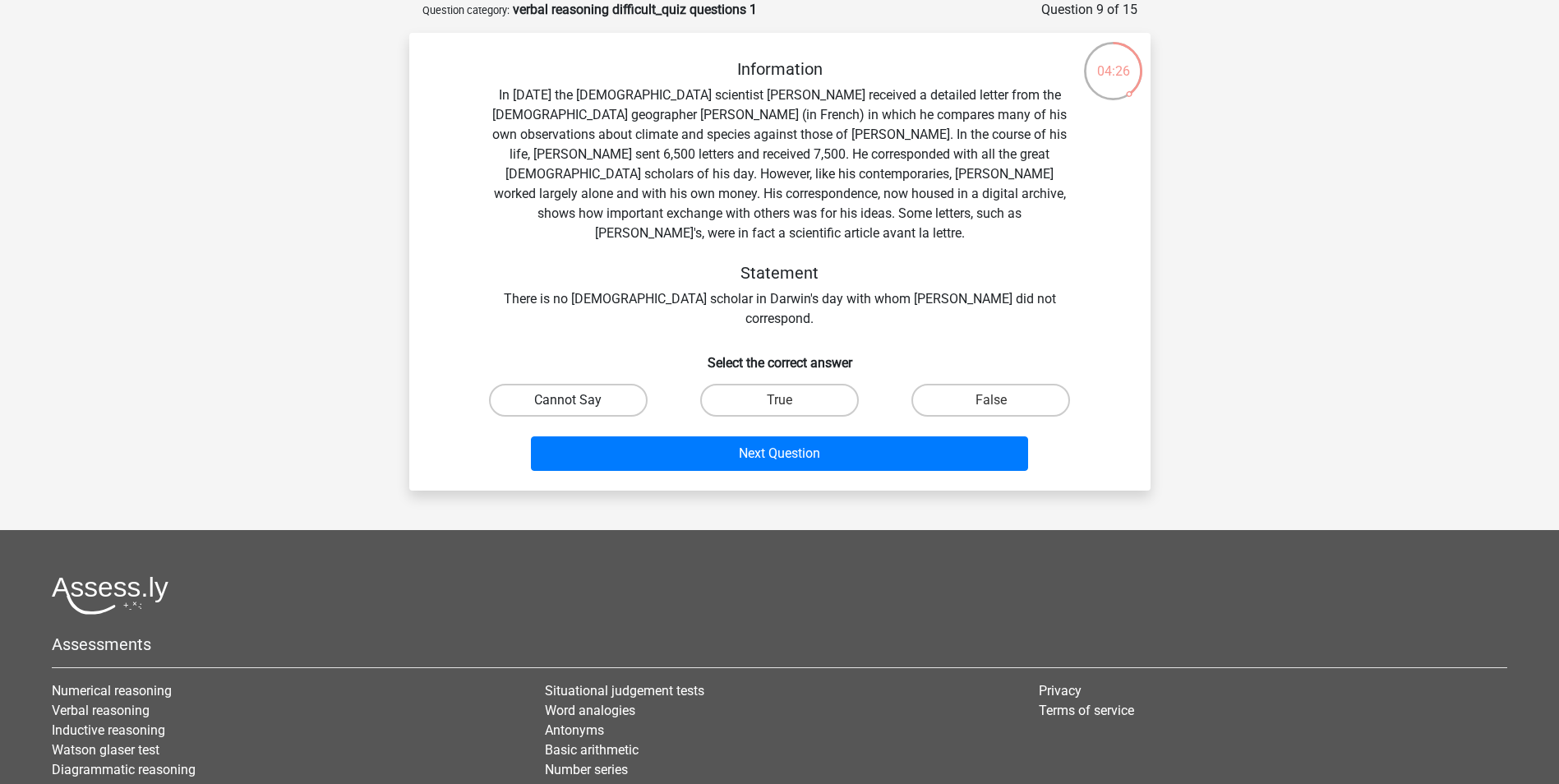
click at [628, 384] on label "Cannot Say" at bounding box center [568, 400] width 159 height 33
click at [579, 400] on input "Cannot Say" at bounding box center [573, 405] width 11 height 11
radio input "true"
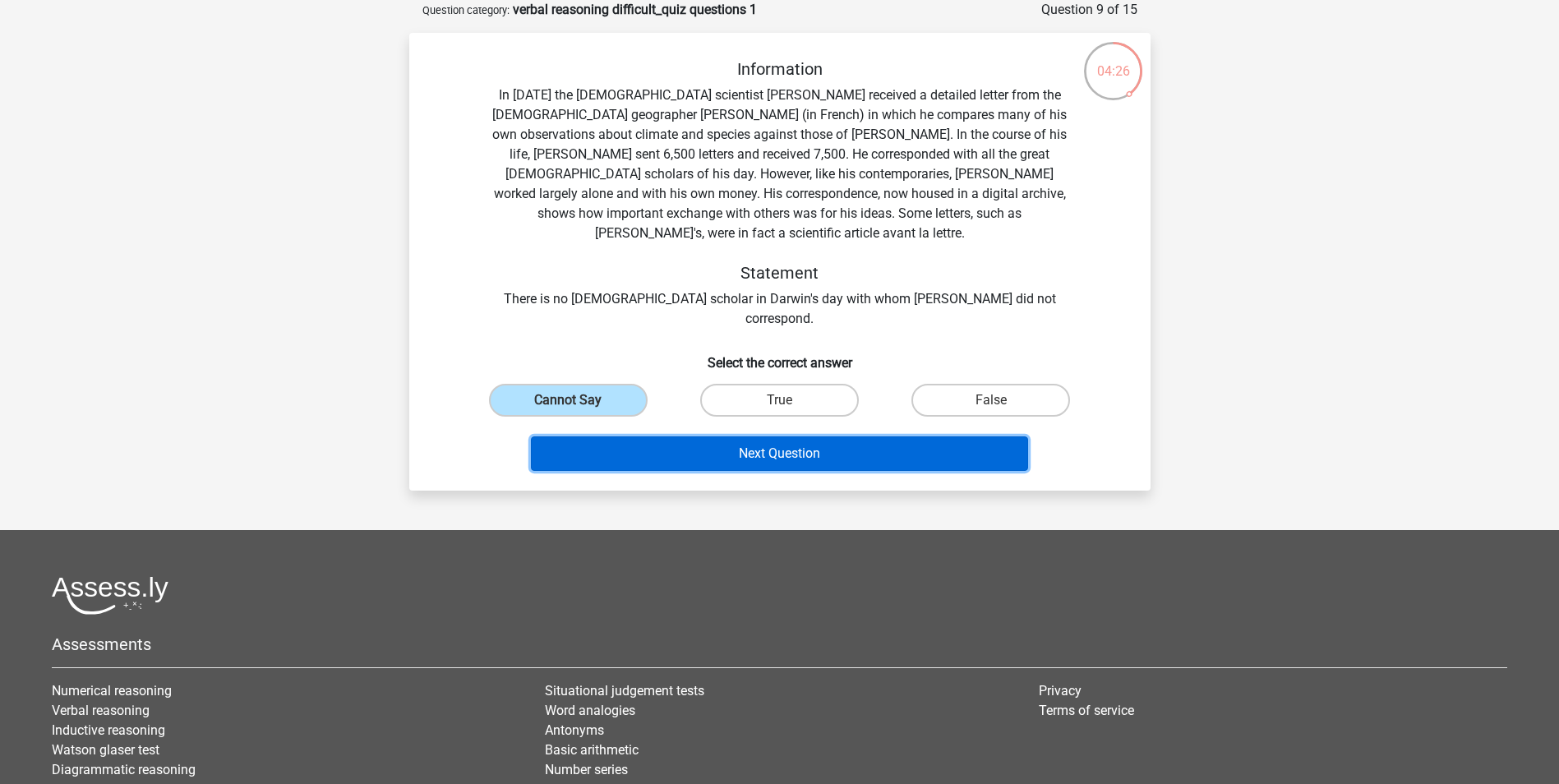
click at [708, 436] on button "Next Question" at bounding box center [779, 453] width 497 height 34
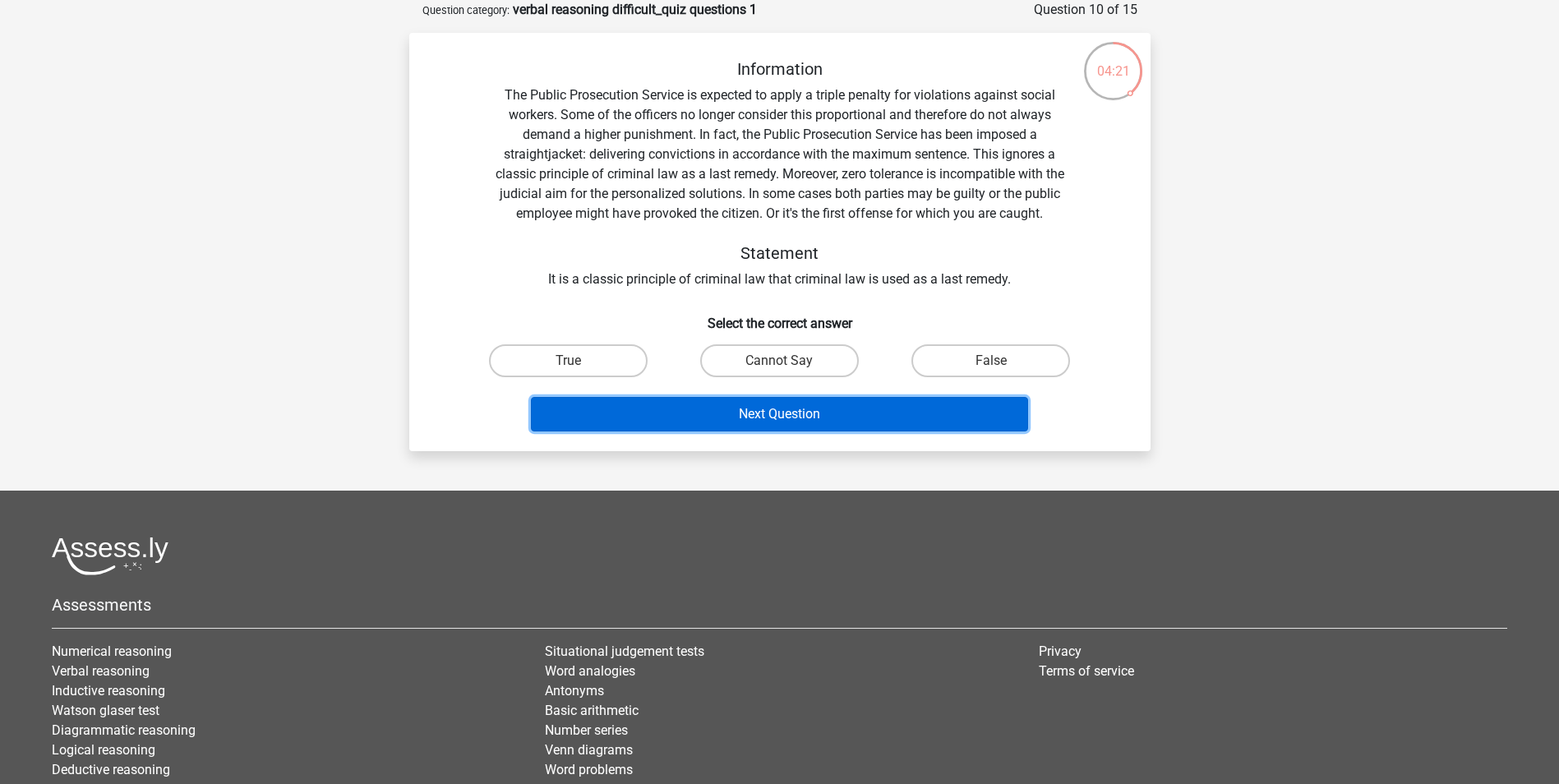
click at [728, 413] on button "Next Question" at bounding box center [779, 414] width 497 height 34
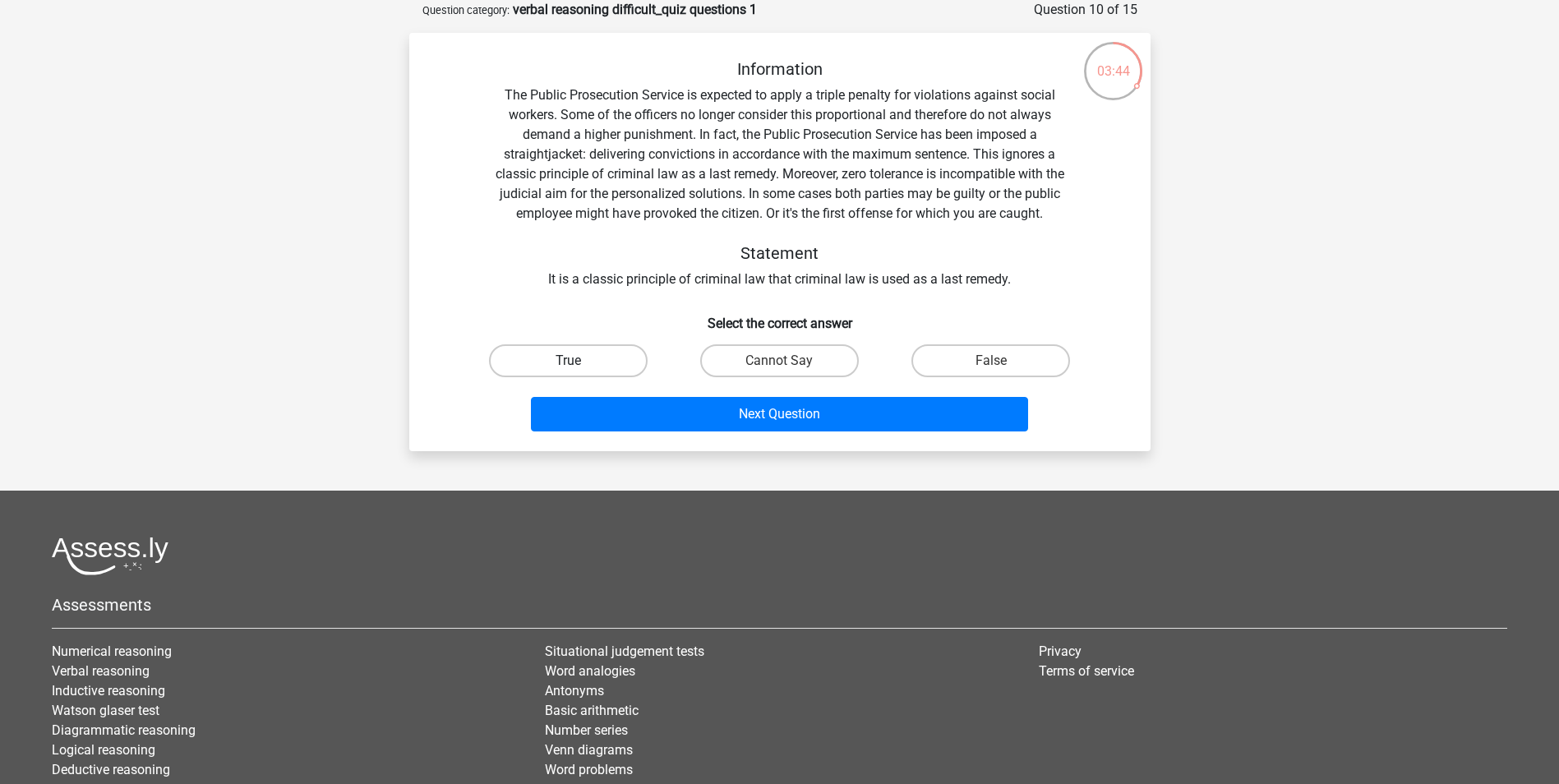
click at [554, 358] on label "True" at bounding box center [568, 360] width 159 height 33
click at [567, 361] on input "True" at bounding box center [573, 366] width 11 height 11
radio input "true"
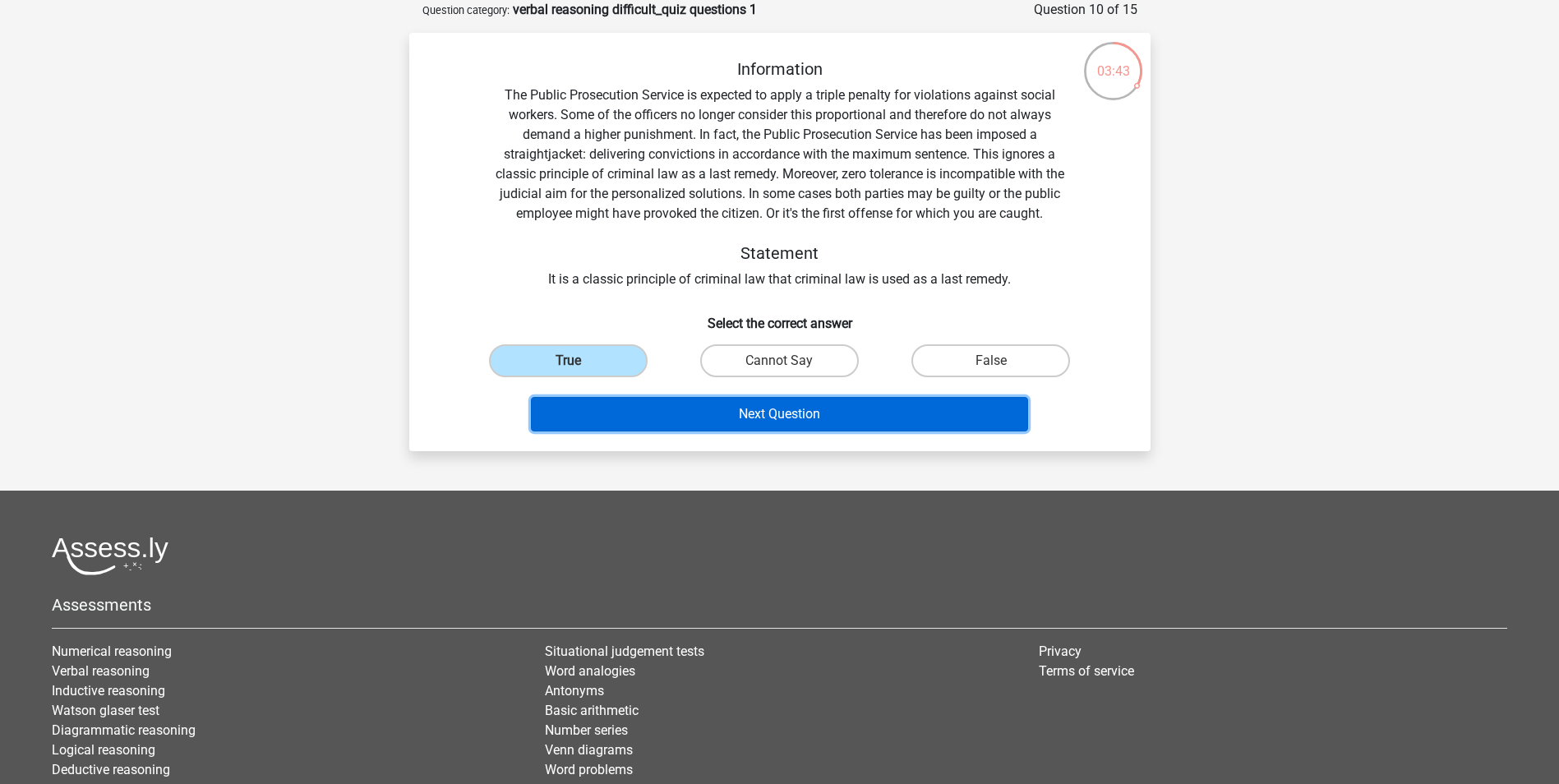
click at [675, 406] on button "Next Question" at bounding box center [779, 414] width 497 height 34
click at [742, 409] on button "Next Question" at bounding box center [779, 414] width 497 height 34
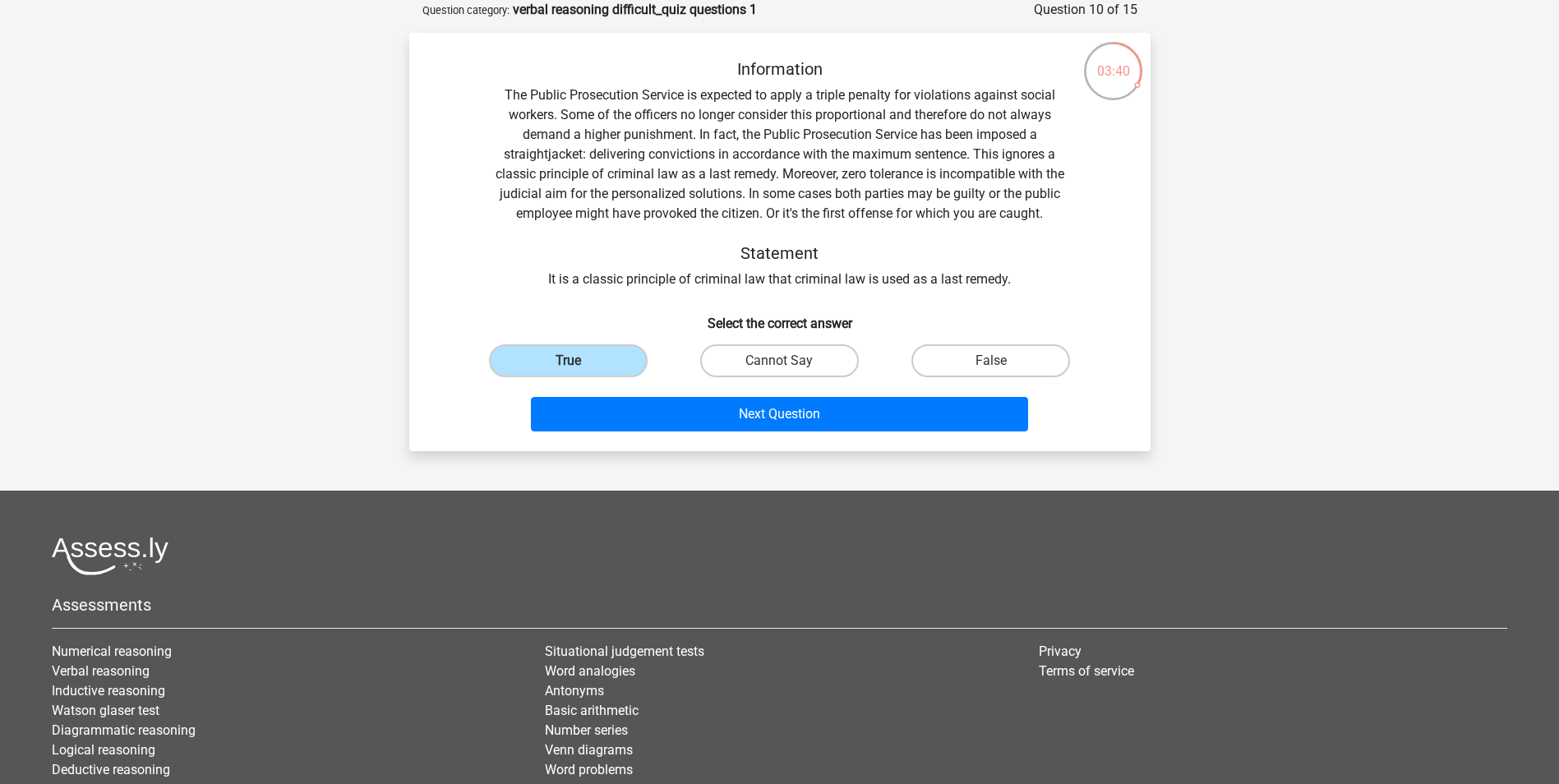
click at [571, 369] on input "True" at bounding box center [573, 366] width 11 height 11
click at [558, 311] on h6 "Select the correct answer" at bounding box center [779, 317] width 689 height 29
click at [584, 357] on label "True" at bounding box center [568, 360] width 159 height 33
click at [579, 361] on input "True" at bounding box center [573, 366] width 11 height 11
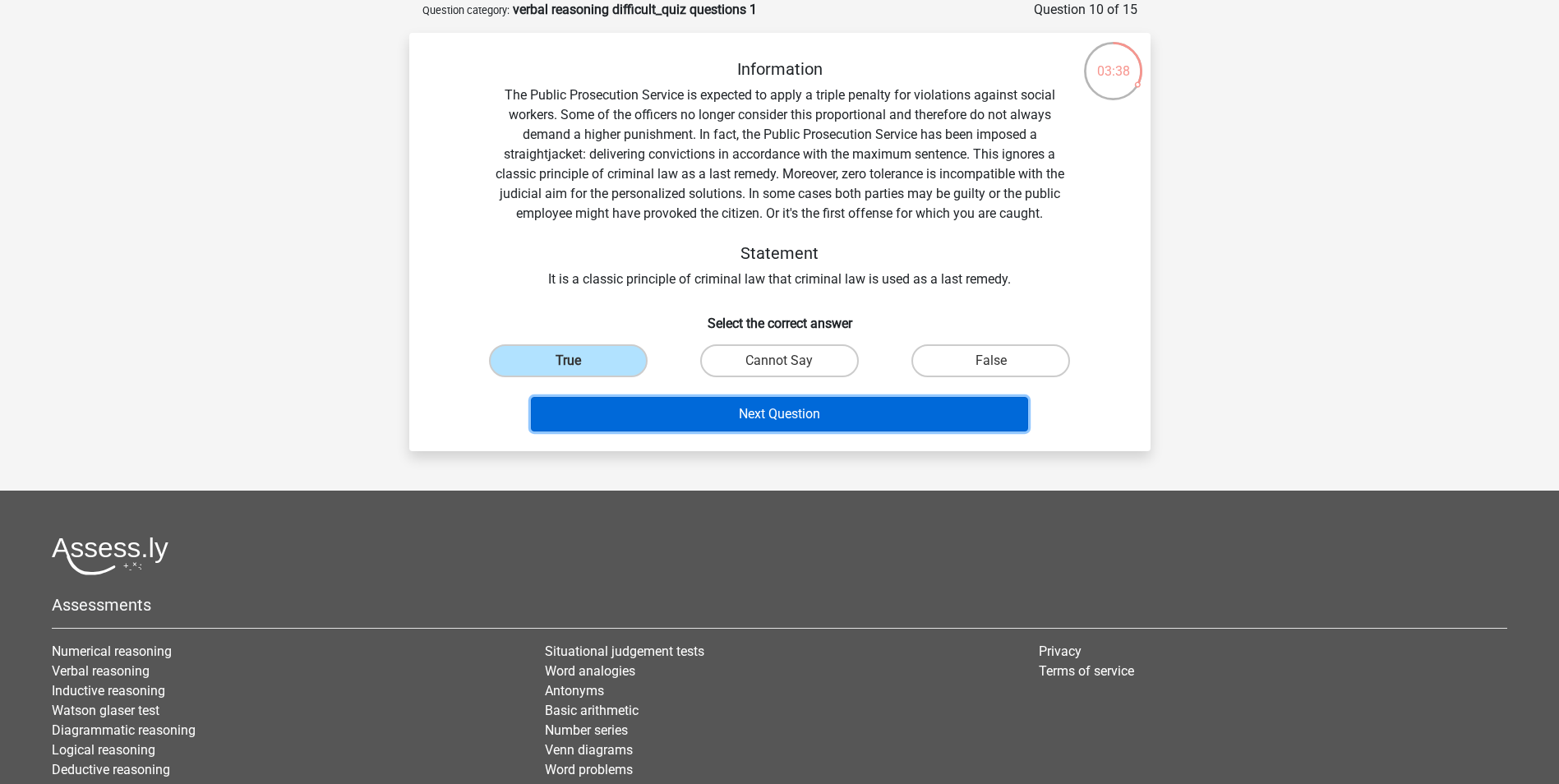
click at [675, 410] on button "Next Question" at bounding box center [779, 414] width 497 height 34
click at [815, 409] on button "Next Question" at bounding box center [779, 414] width 497 height 34
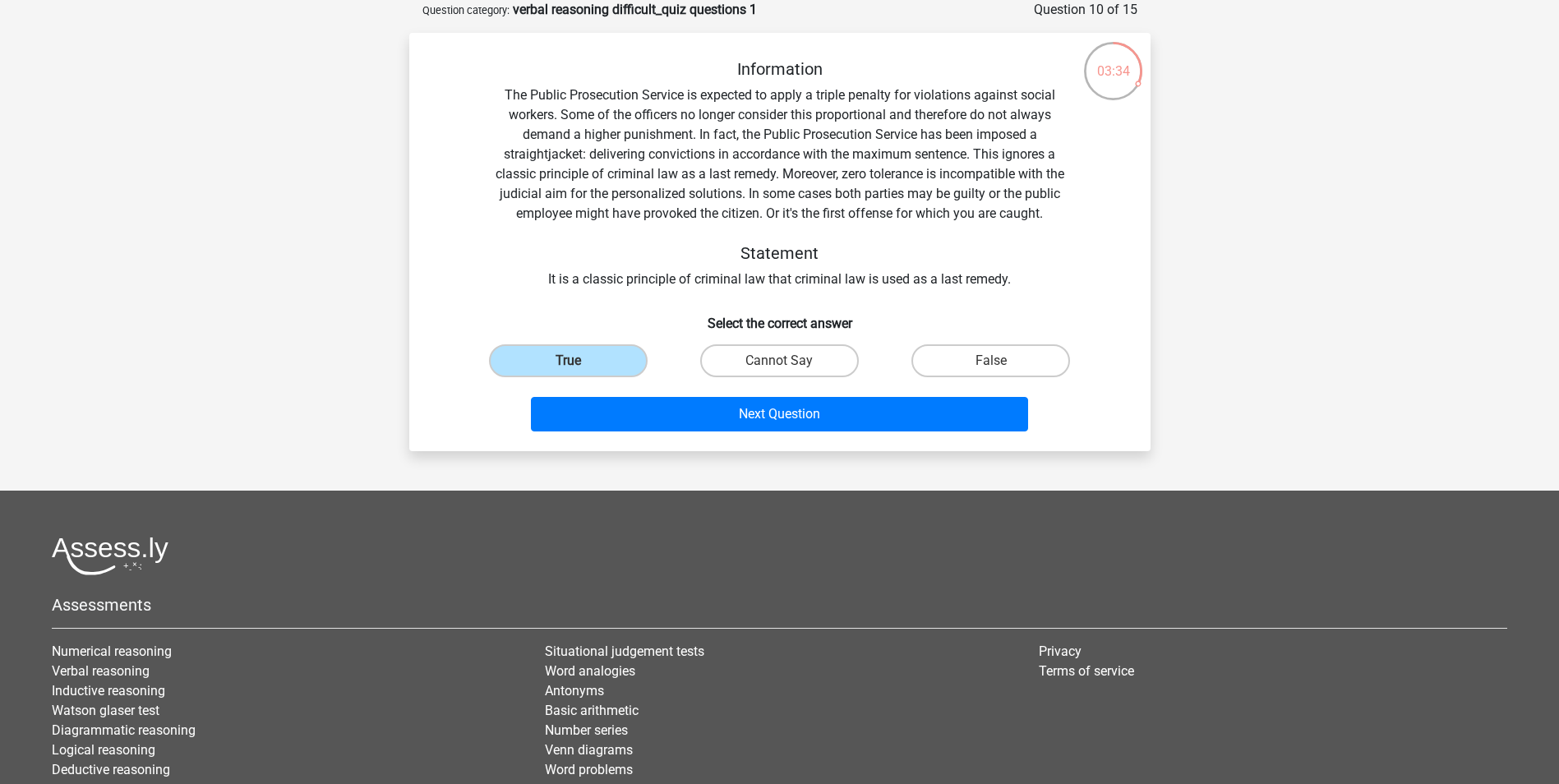
click at [779, 363] on input "Cannot Say" at bounding box center [784, 366] width 11 height 11
radio input "true"
click at [588, 363] on label "True" at bounding box center [568, 360] width 159 height 33
click at [579, 363] on input "True" at bounding box center [573, 366] width 11 height 11
radio input "true"
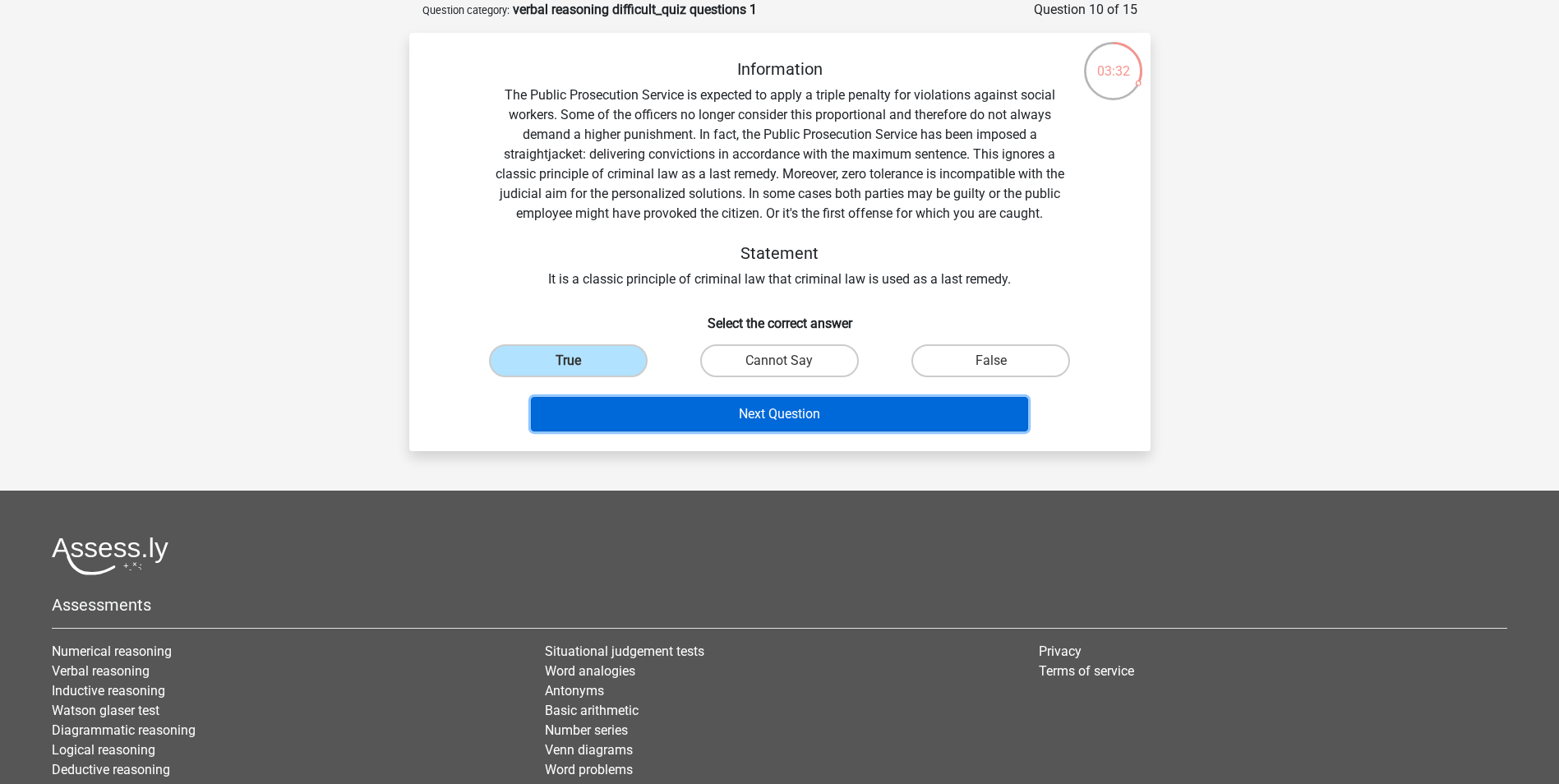
click at [771, 407] on button "Next Question" at bounding box center [779, 414] width 497 height 34
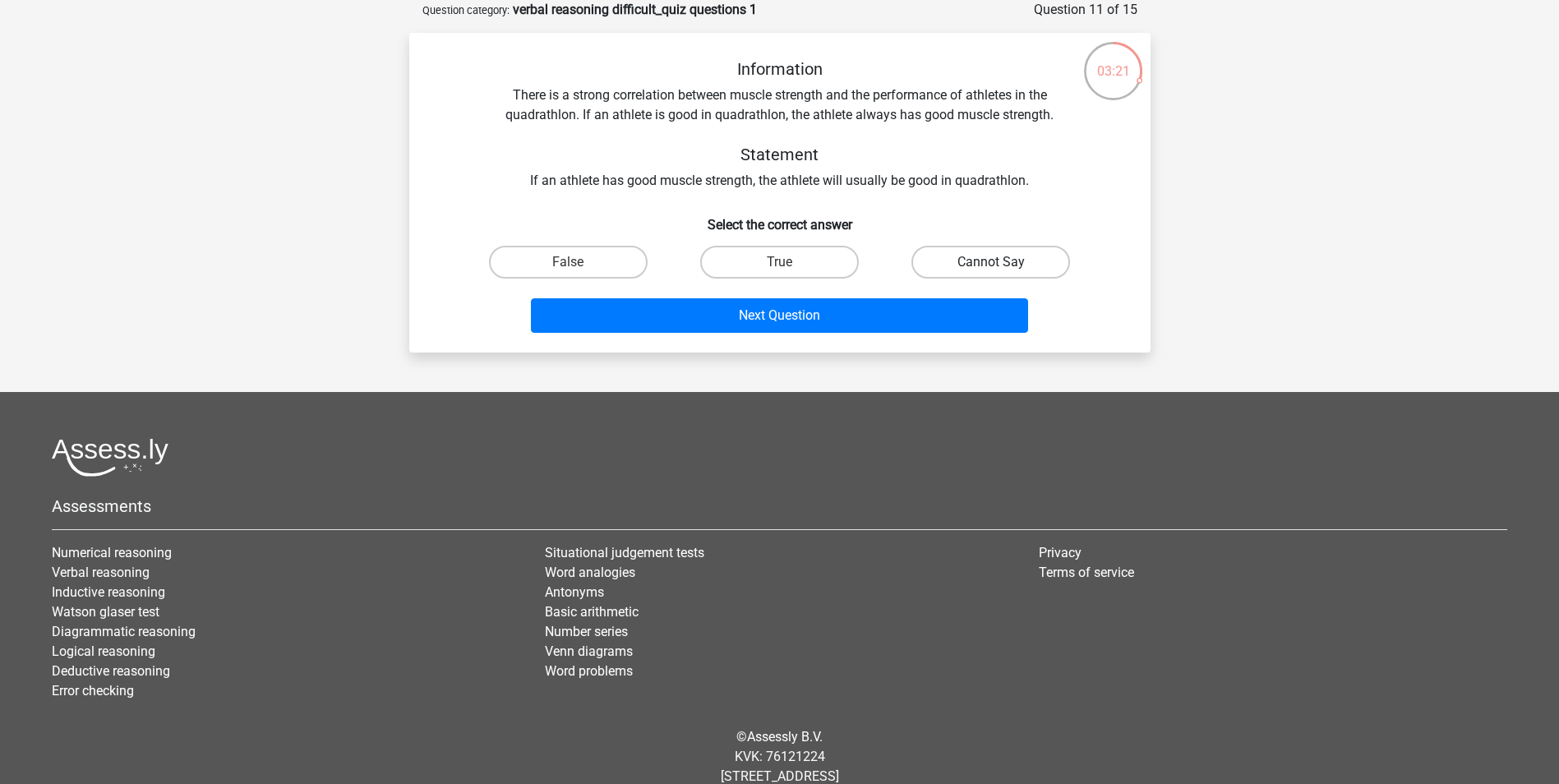
click at [1019, 264] on label "Cannot Say" at bounding box center [991, 262] width 159 height 33
click at [1002, 264] on input "Cannot Say" at bounding box center [996, 267] width 11 height 11
radio input "true"
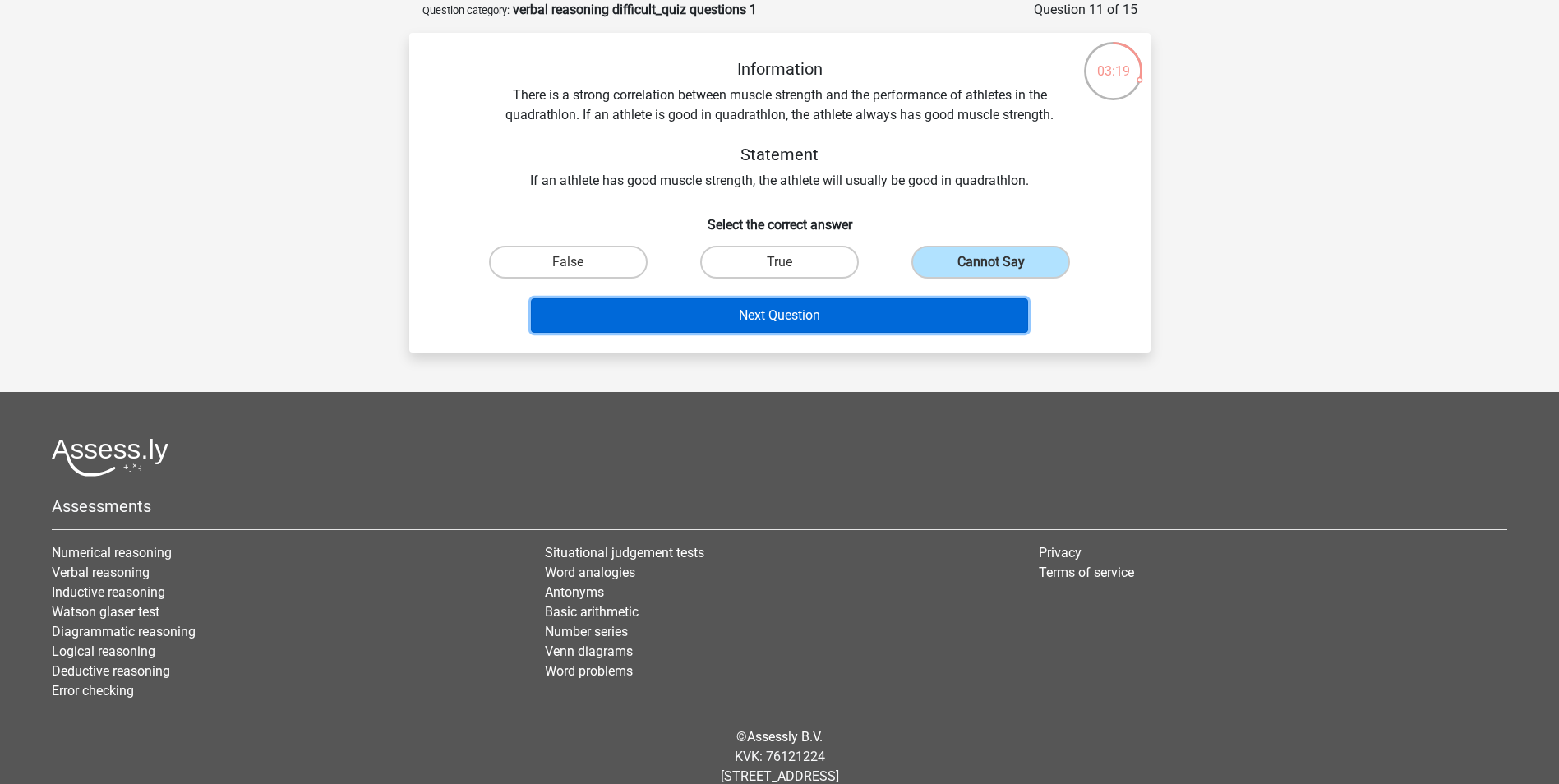
click at [795, 316] on button "Next Question" at bounding box center [779, 316] width 497 height 34
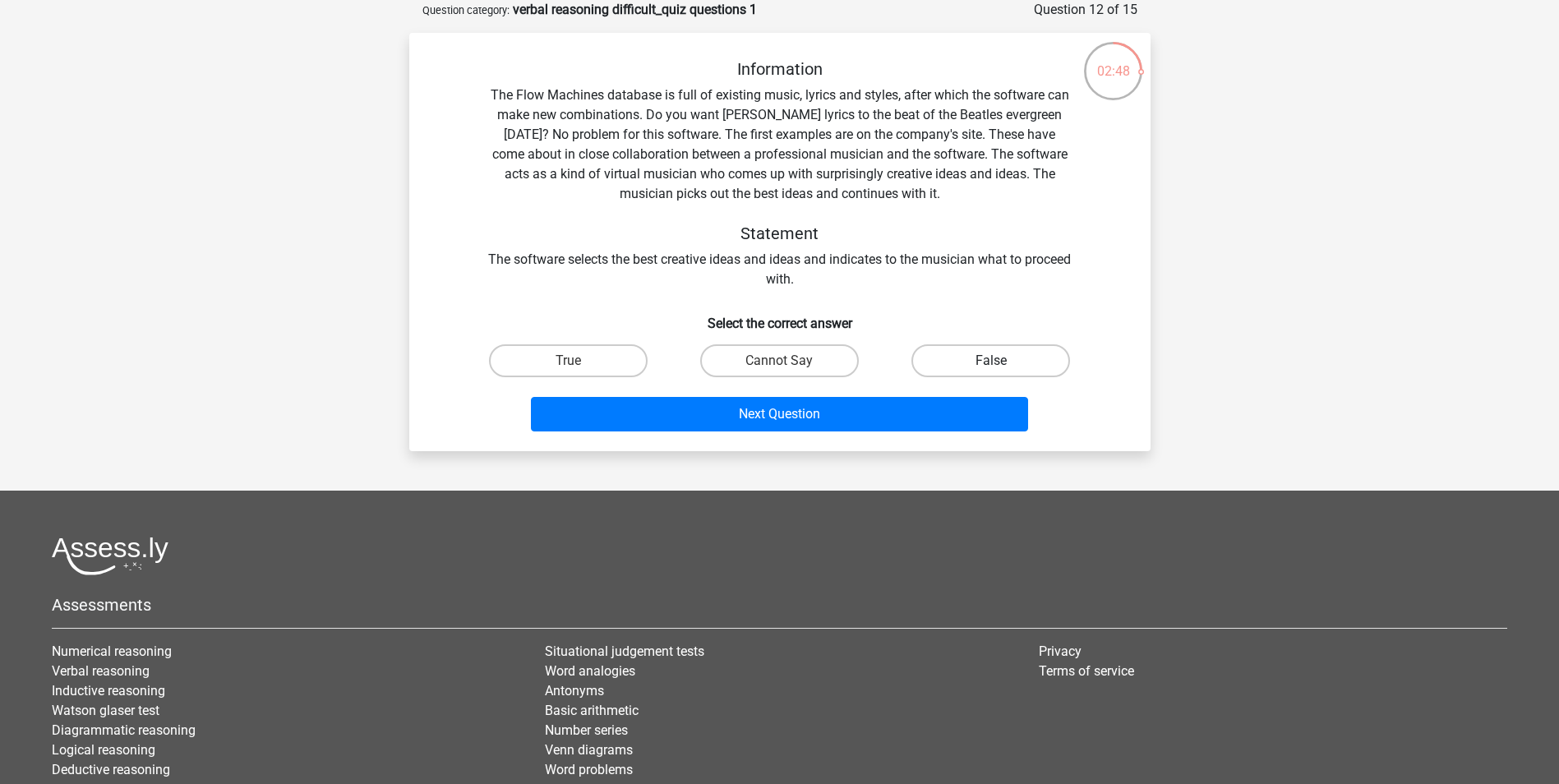
click at [940, 353] on label "False" at bounding box center [991, 360] width 159 height 33
click at [991, 361] on input "False" at bounding box center [996, 366] width 11 height 11
radio input "true"
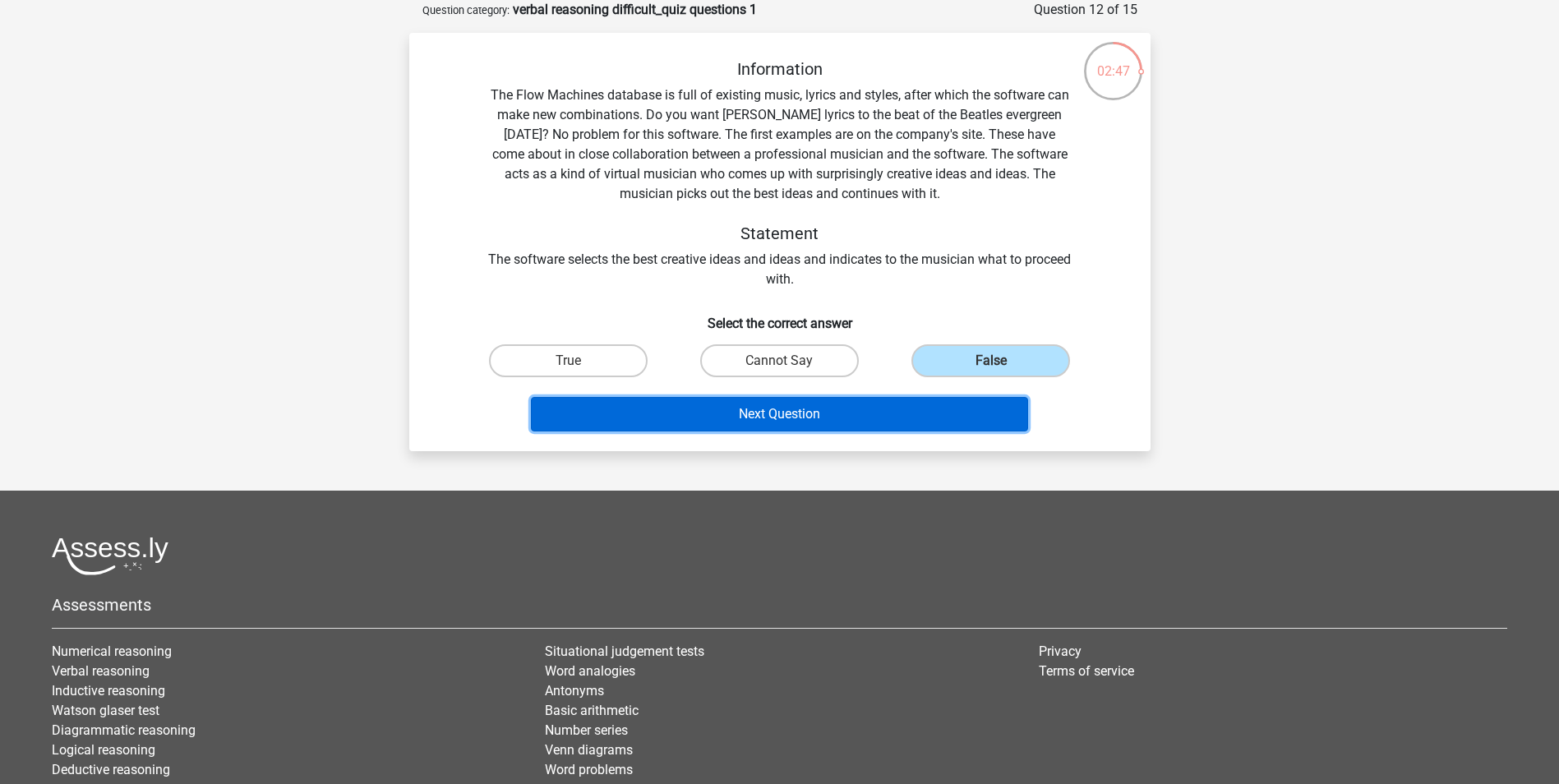
click at [825, 419] on button "Next Question" at bounding box center [779, 414] width 497 height 34
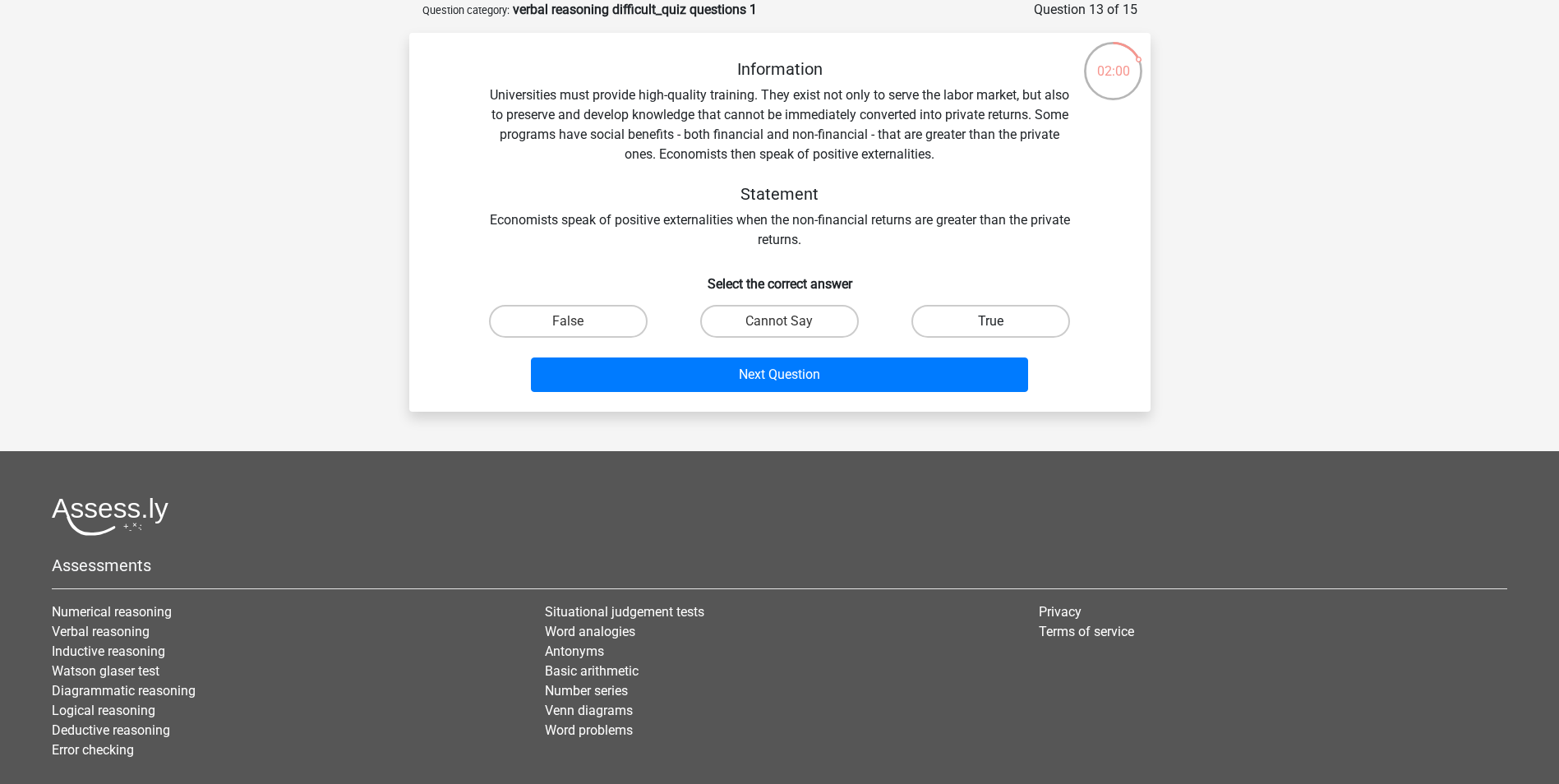
click at [1010, 323] on label "True" at bounding box center [991, 321] width 159 height 33
click at [1002, 323] on input "True" at bounding box center [996, 326] width 11 height 11
radio input "true"
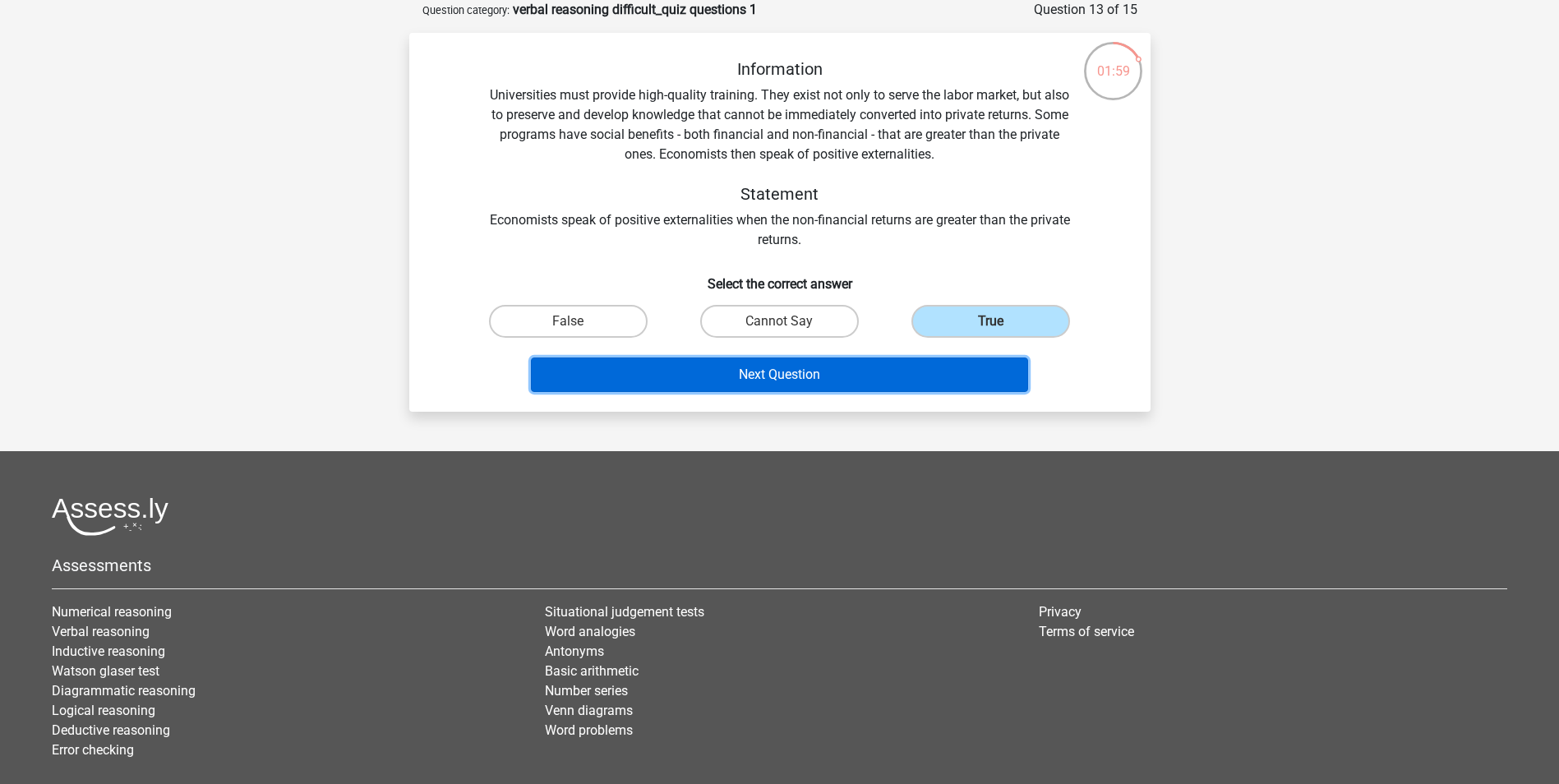
click at [919, 377] on button "Next Question" at bounding box center [779, 375] width 497 height 34
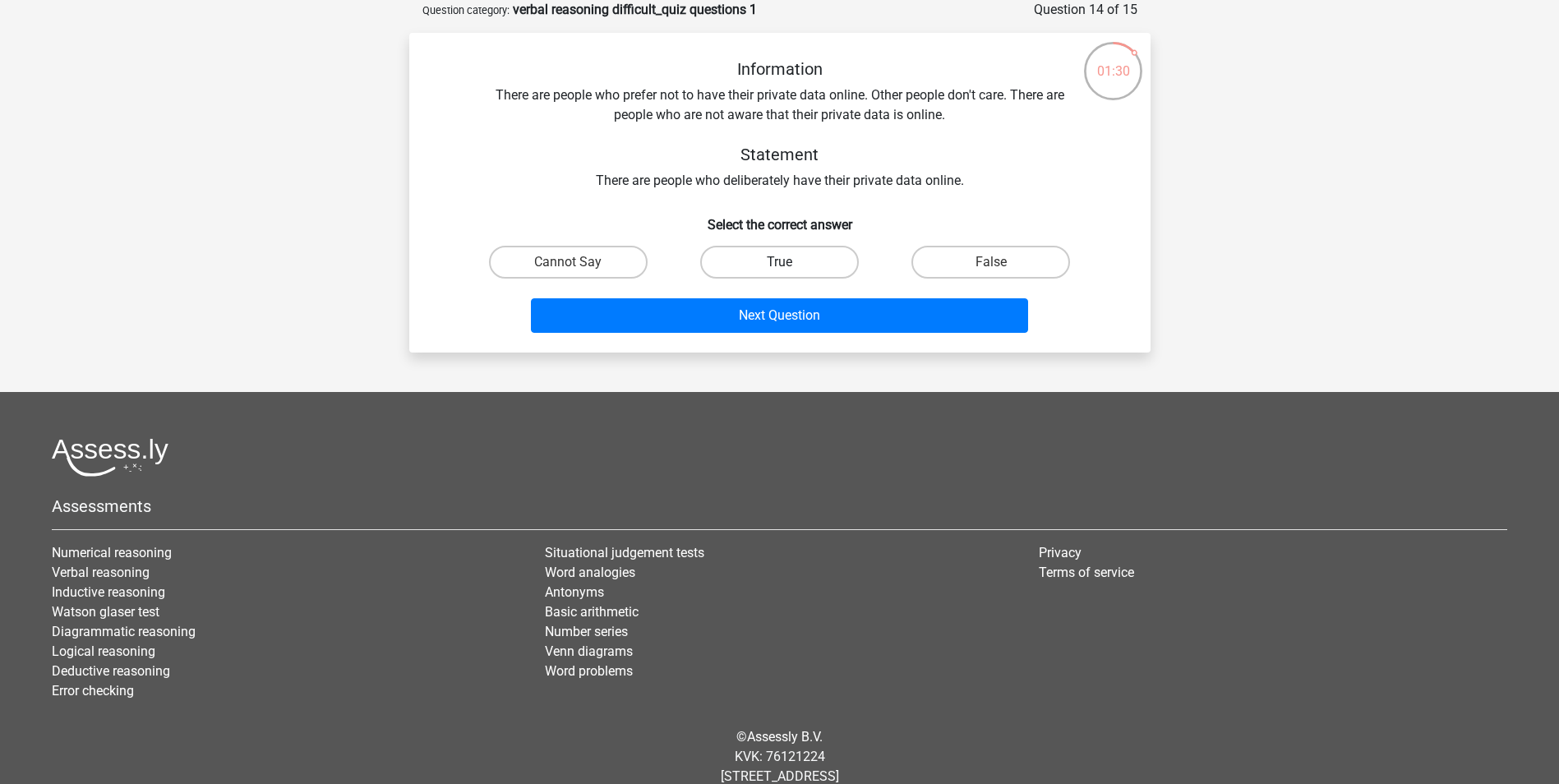
click at [776, 266] on label "True" at bounding box center [779, 262] width 159 height 33
click at [779, 266] on input "True" at bounding box center [784, 267] width 11 height 11
radio input "true"
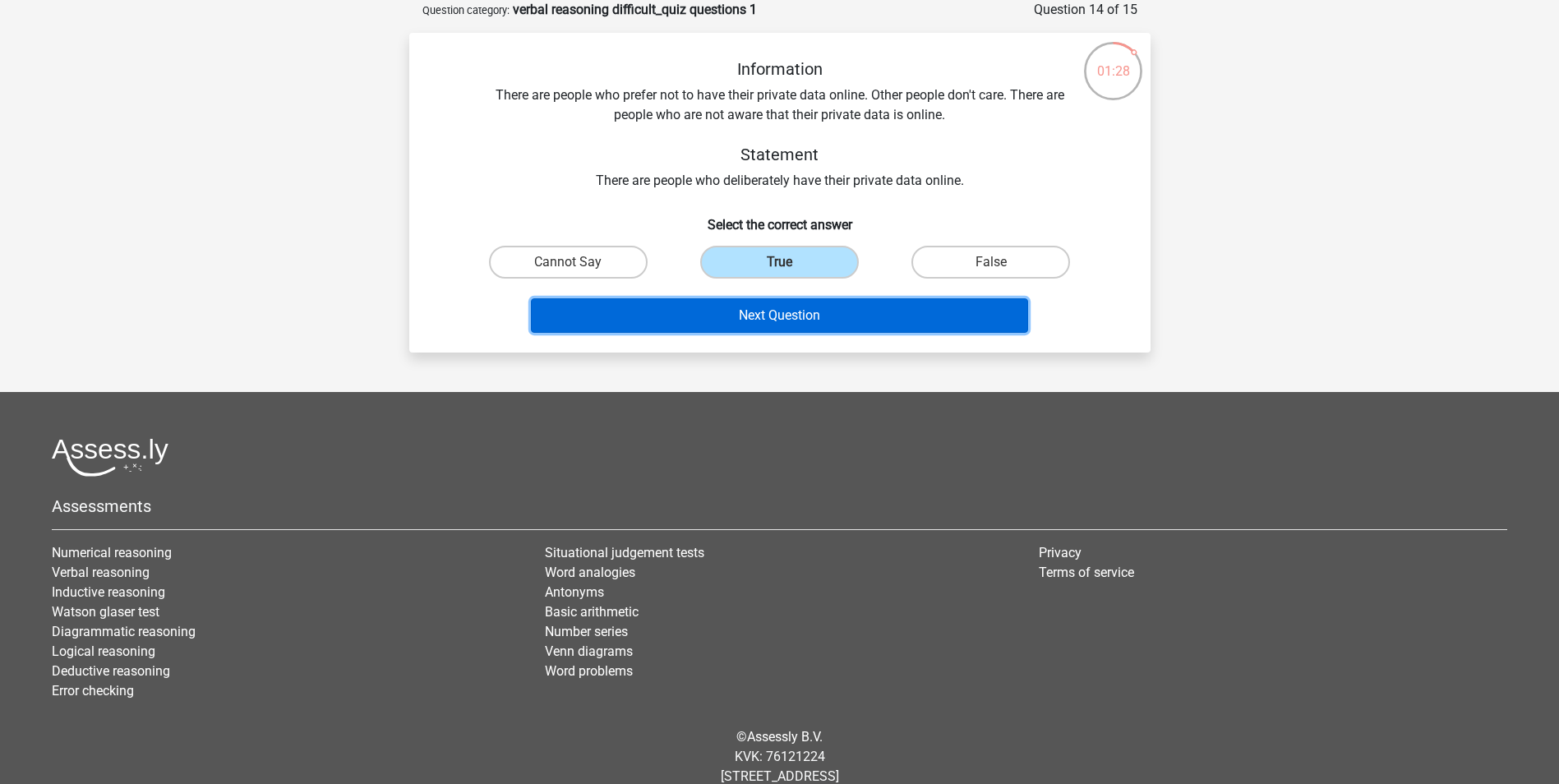
click at [777, 321] on button "Next Question" at bounding box center [779, 316] width 497 height 34
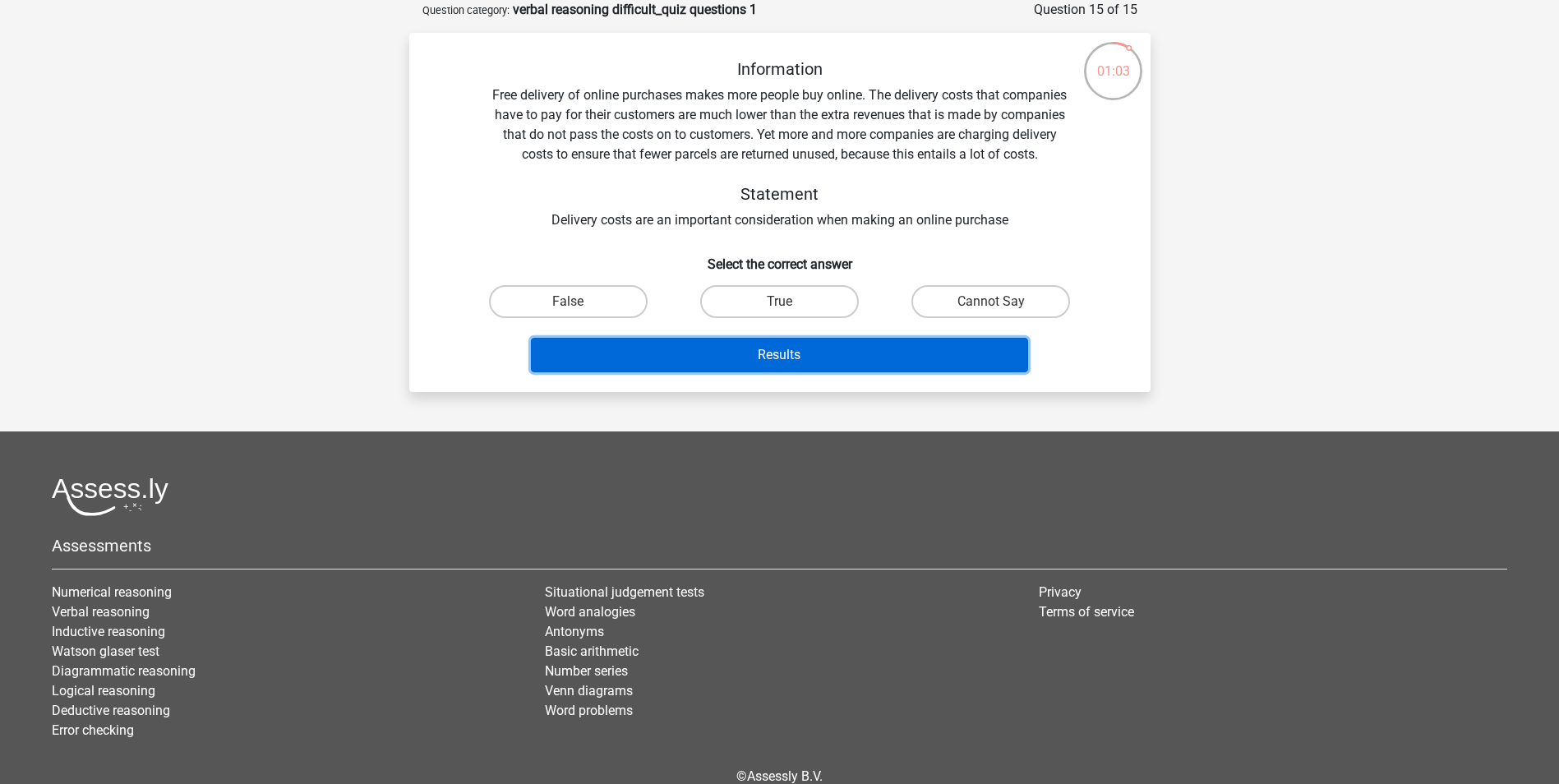
click at [797, 346] on button "Results" at bounding box center [779, 355] width 497 height 34
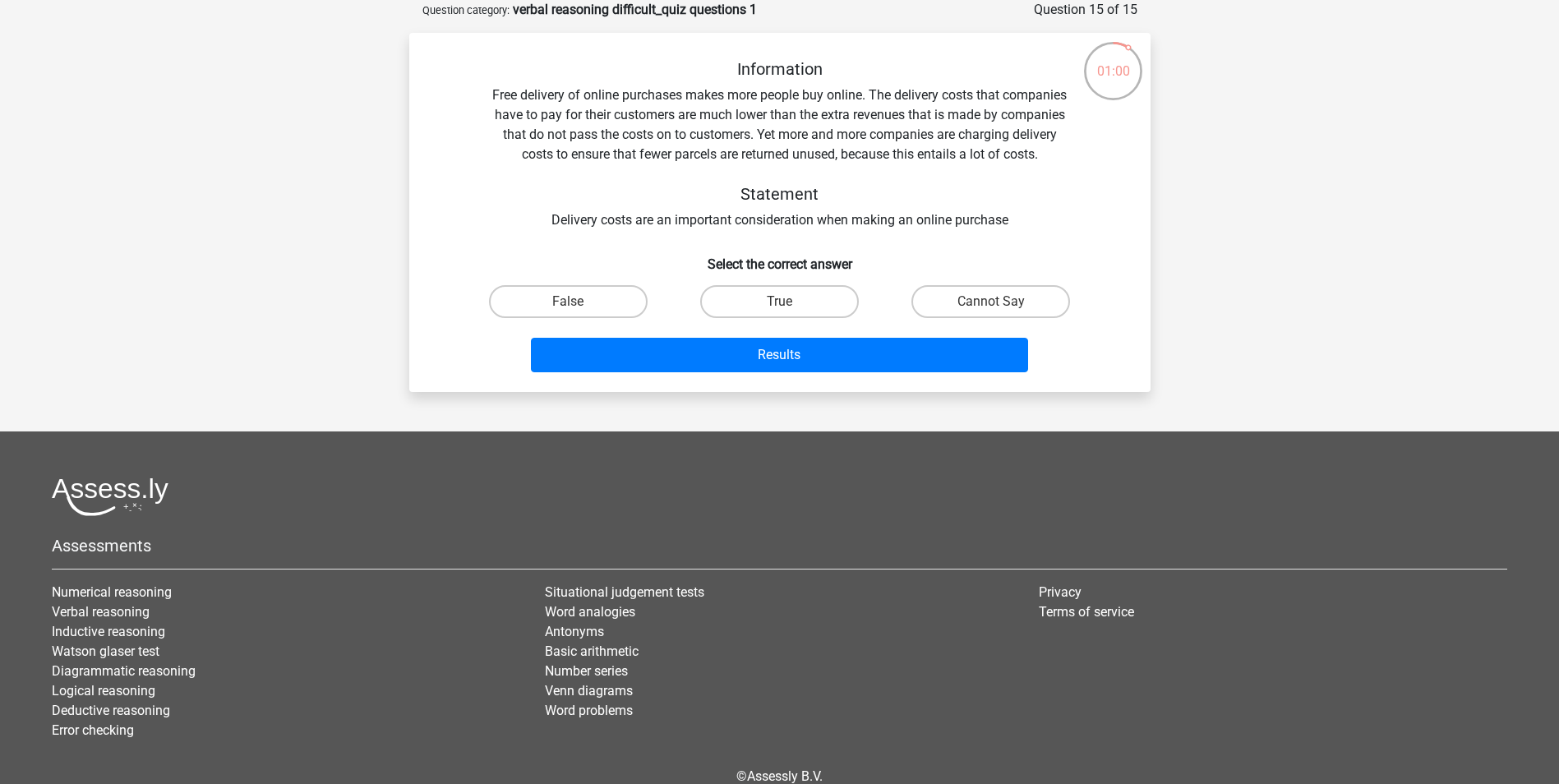
click at [779, 306] on input "True" at bounding box center [784, 306] width 11 height 11
radio input "true"
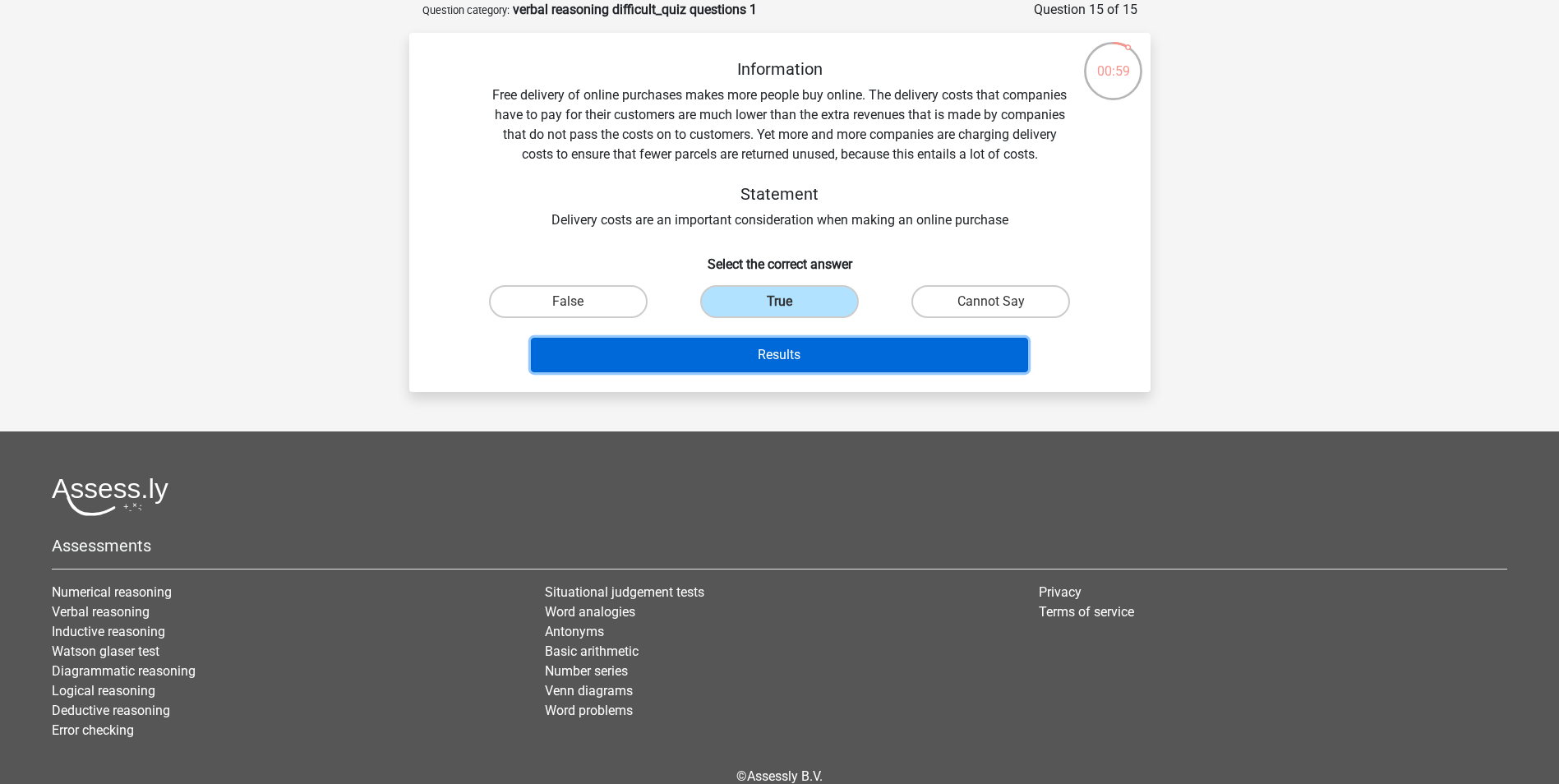
click at [779, 363] on button "Results" at bounding box center [779, 355] width 497 height 34
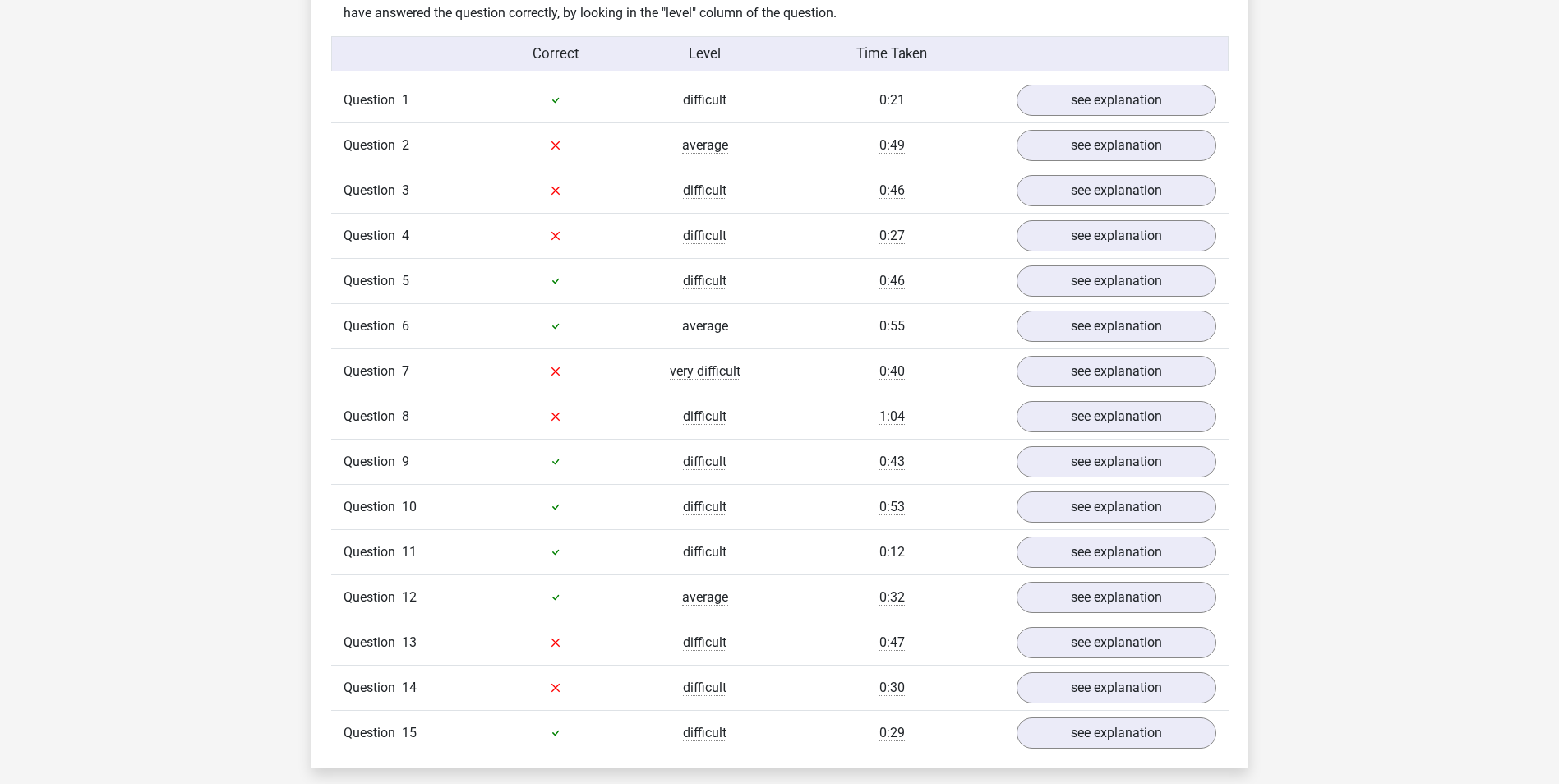
scroll to position [1315, 0]
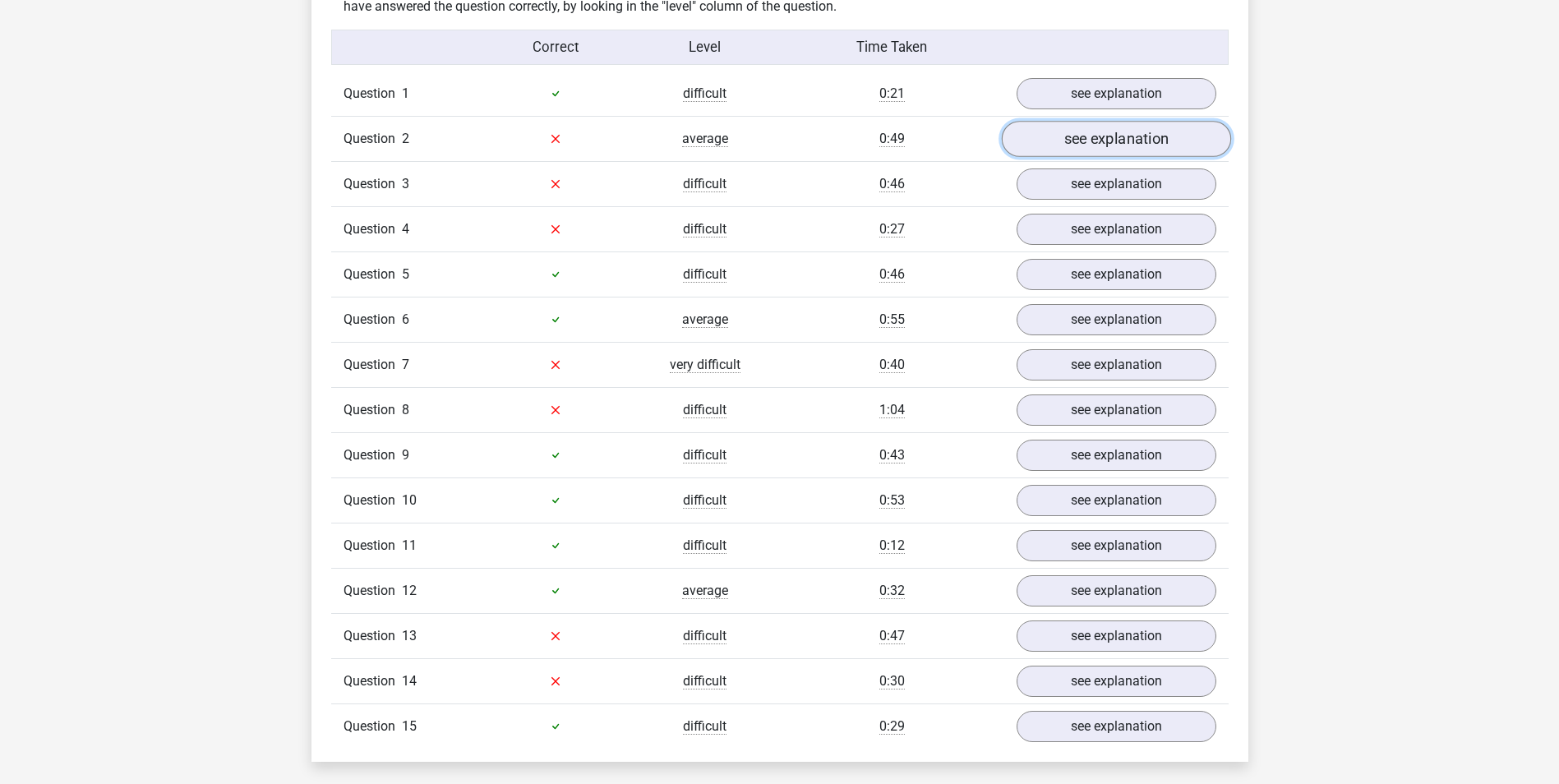
click at [1099, 139] on link "see explanation" at bounding box center [1115, 139] width 230 height 36
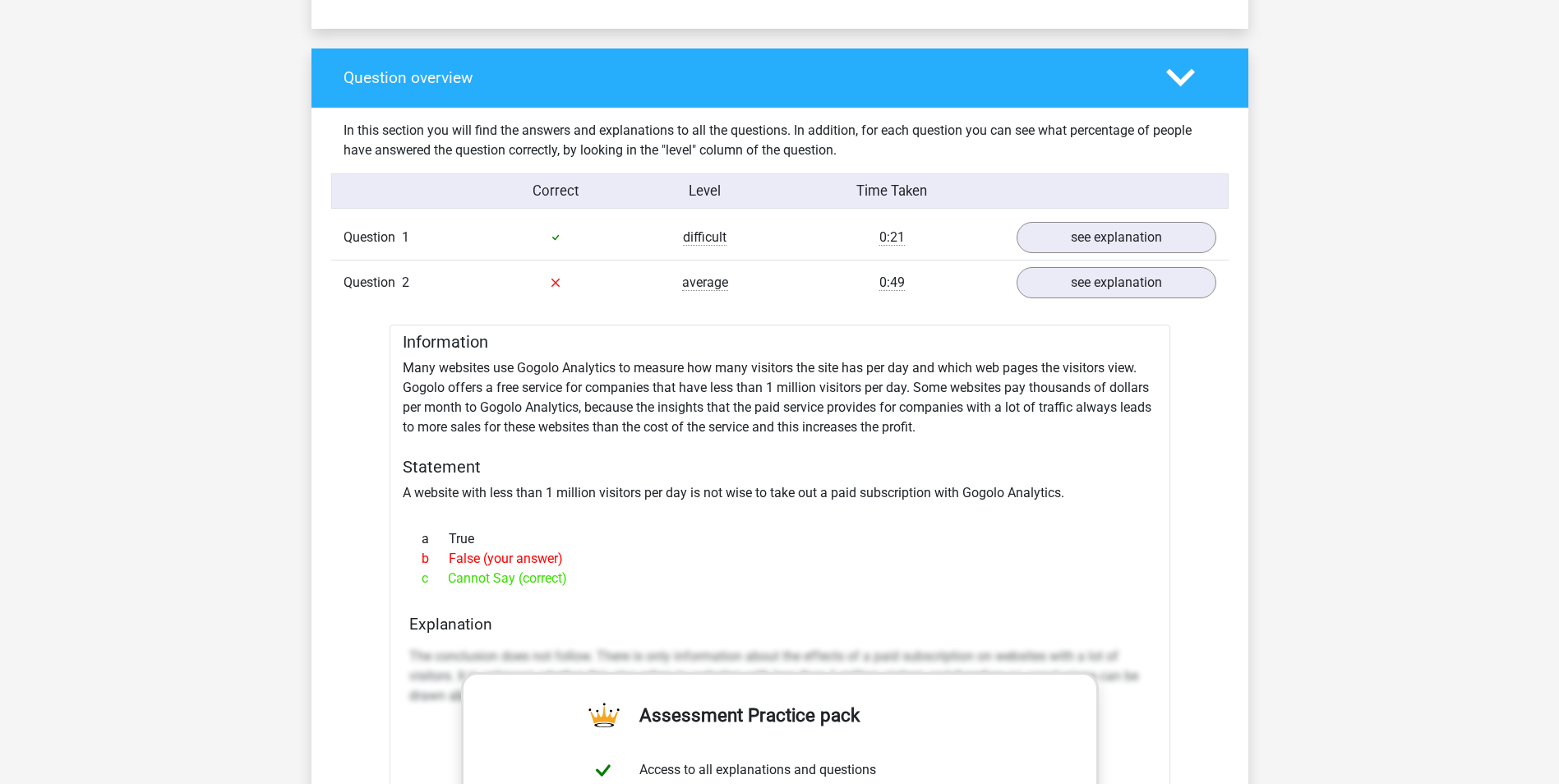
scroll to position [903, 0]
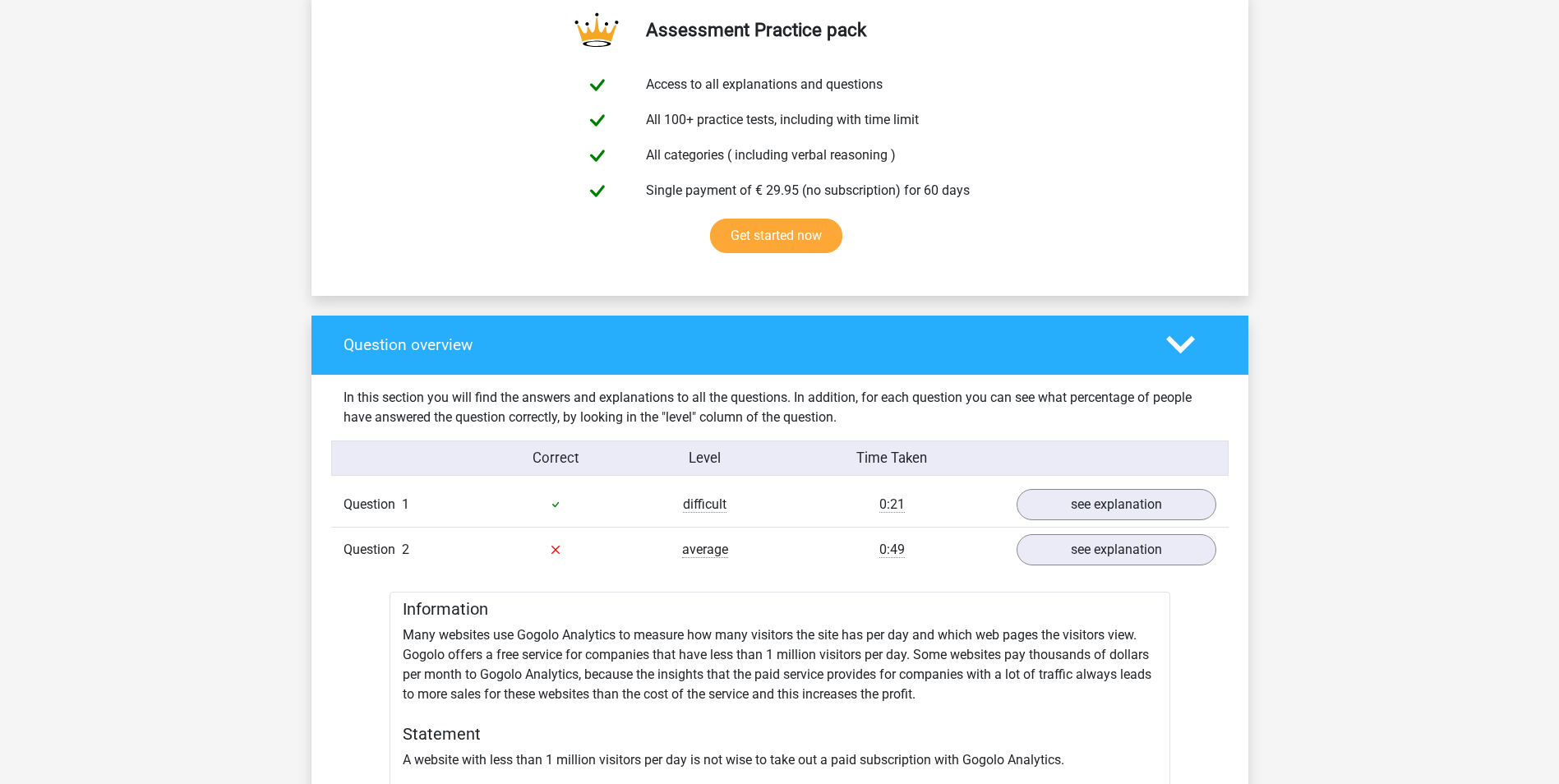
drag, startPoint x: 1186, startPoint y: 346, endPoint x: 1168, endPoint y: 336, distance: 20.6
click at [1185, 345] on polygon at bounding box center [1180, 345] width 29 height 18
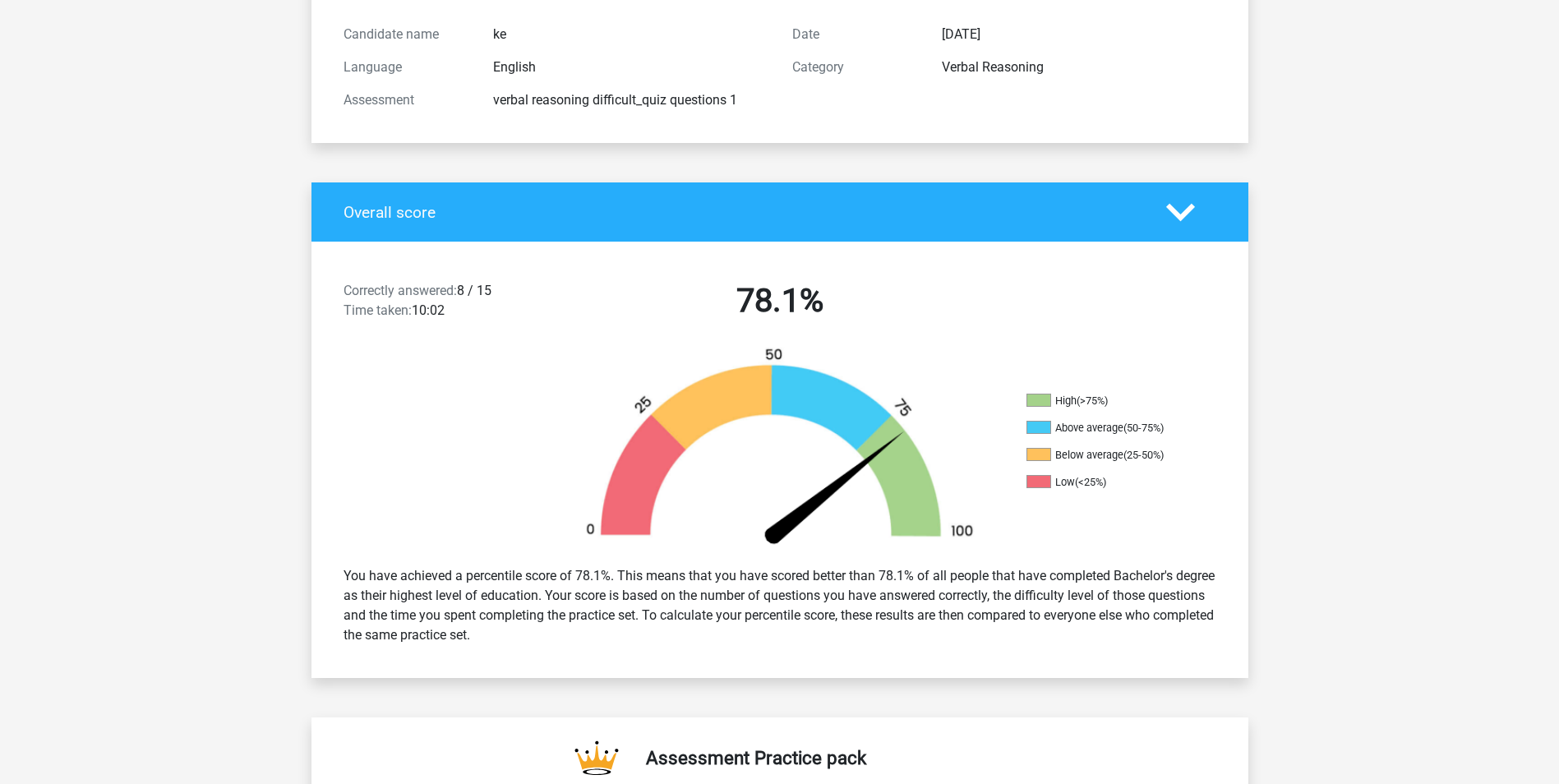
scroll to position [0, 0]
